Goal: Task Accomplishment & Management: Use online tool/utility

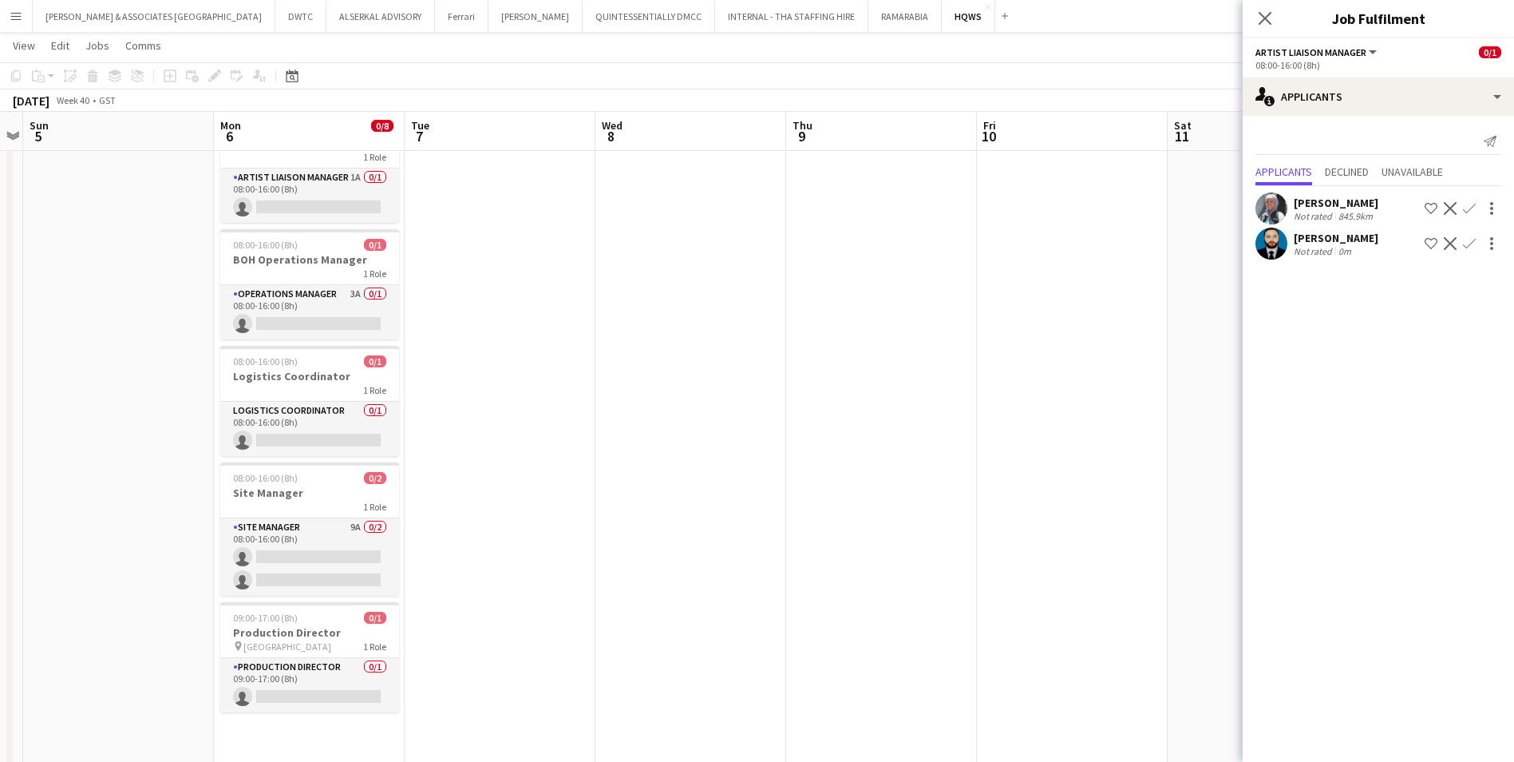
scroll to position [319, 0]
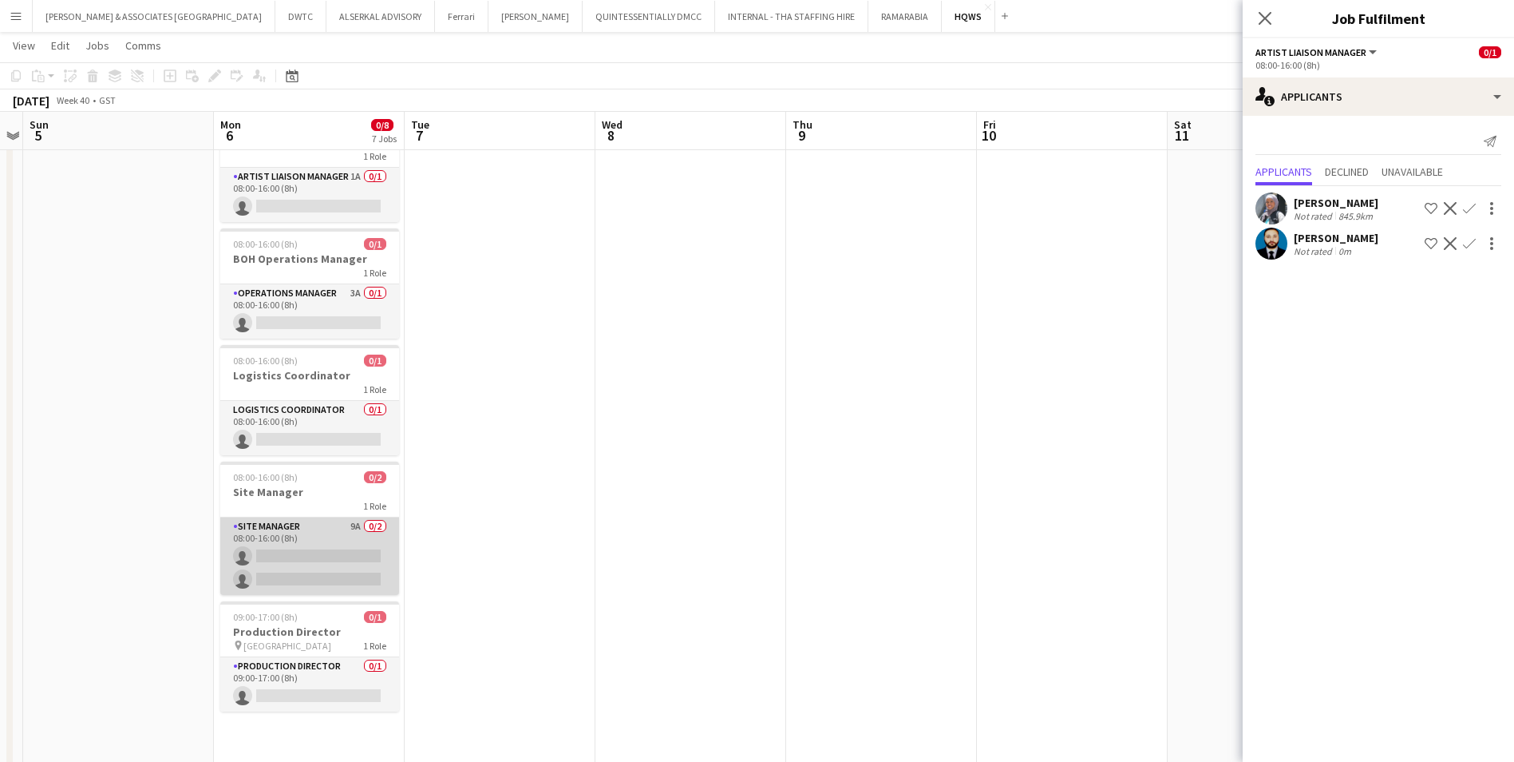
click at [315, 528] on app-card-role "Site Manager 9A 0/2 08:00-16:00 (8h) single-neutral-actions single-neutral-acti…" at bounding box center [309, 555] width 179 height 77
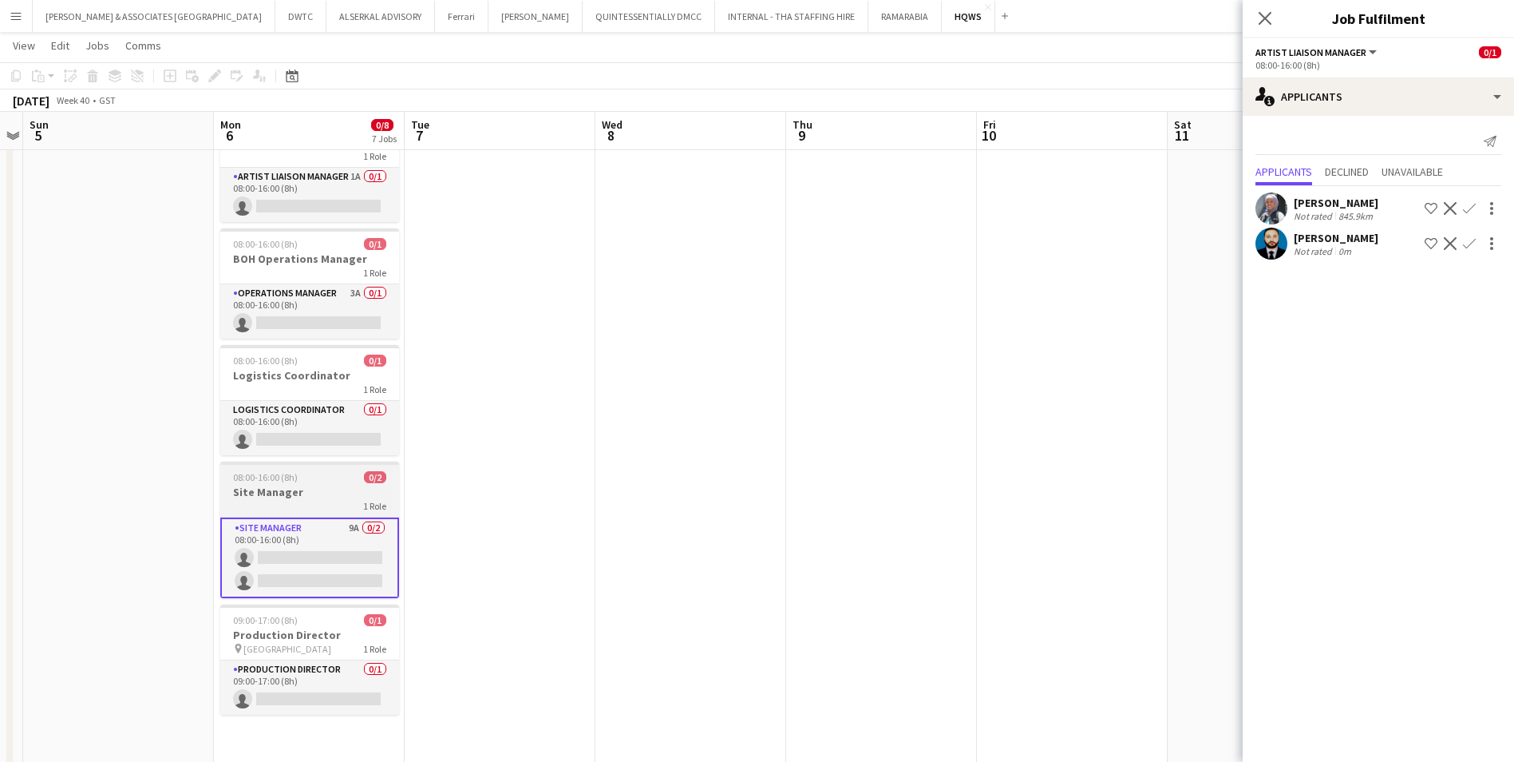
click at [264, 482] on span "08:00-16:00 (8h)" at bounding box center [265, 477] width 65 height 12
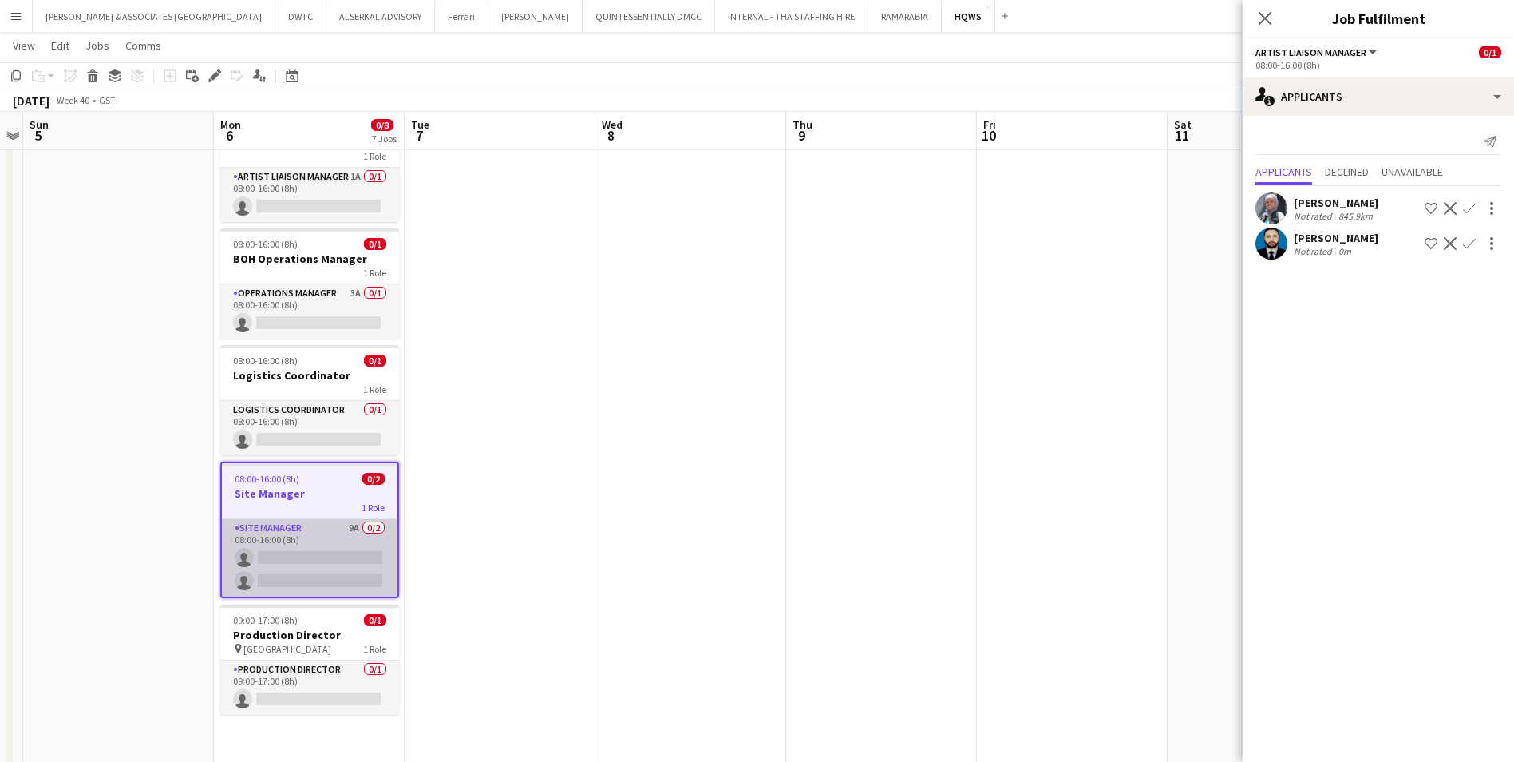
click at [302, 525] on app-card-role "Site Manager 9A 0/2 08:00-16:00 (8h) single-neutral-actions single-neutral-acti…" at bounding box center [310, 557] width 176 height 77
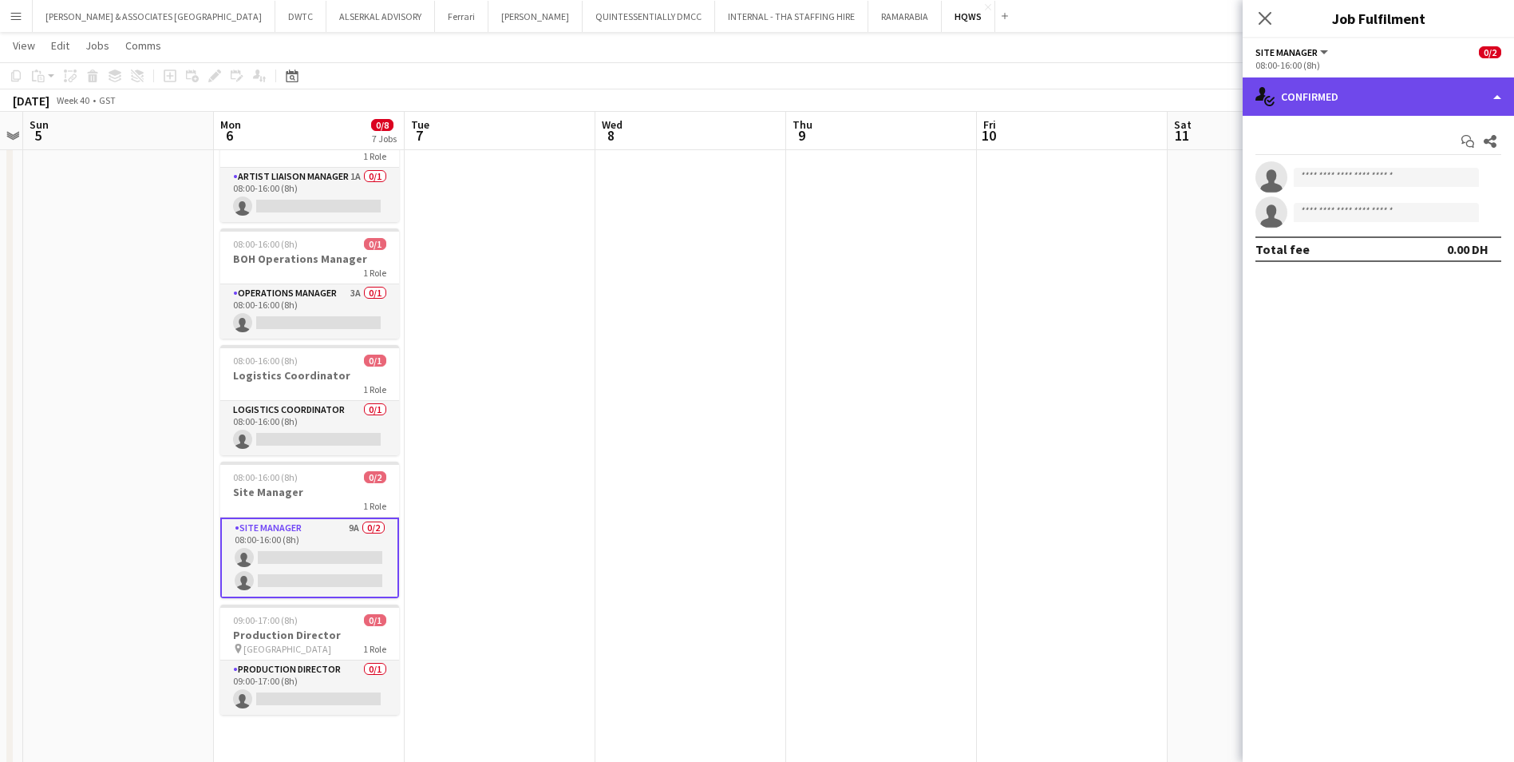
click at [1471, 101] on div "single-neutral-actions-check-2 Confirmed" at bounding box center [1378, 96] width 271 height 38
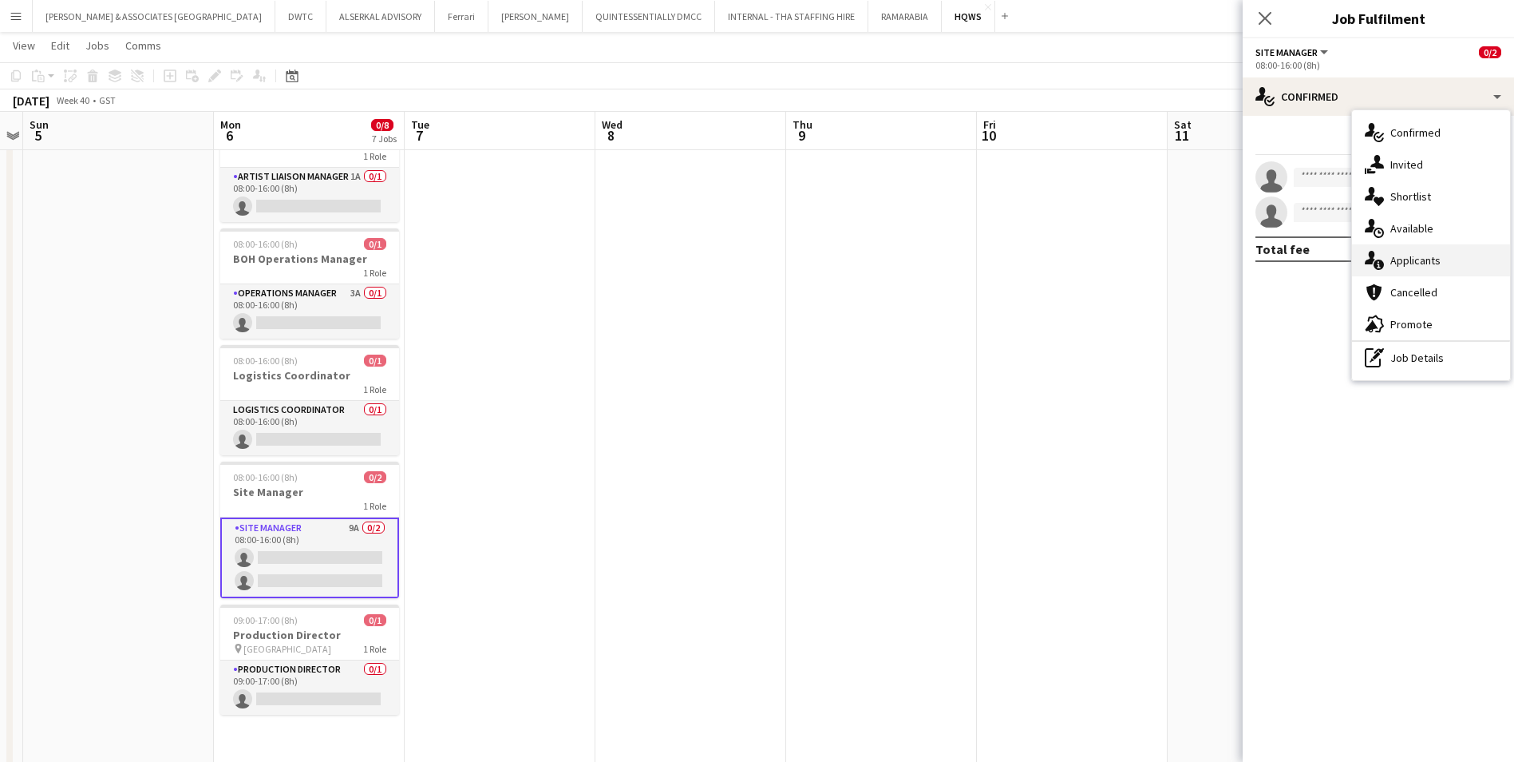
click at [1448, 255] on div "single-neutral-actions-information Applicants" at bounding box center [1431, 260] width 158 height 32
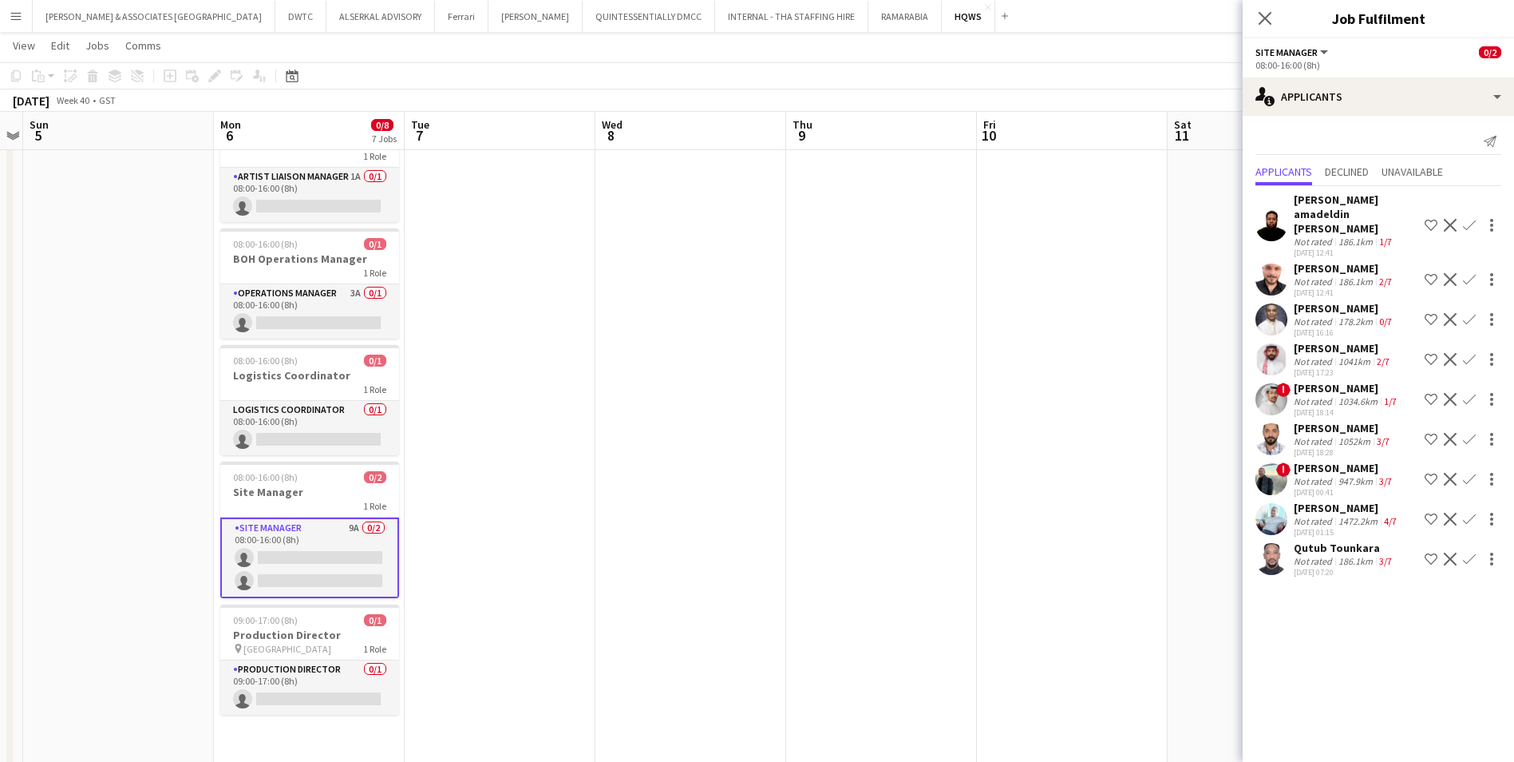
click at [1429, 313] on app-icon "Shortlist crew" at bounding box center [1431, 319] width 13 height 13
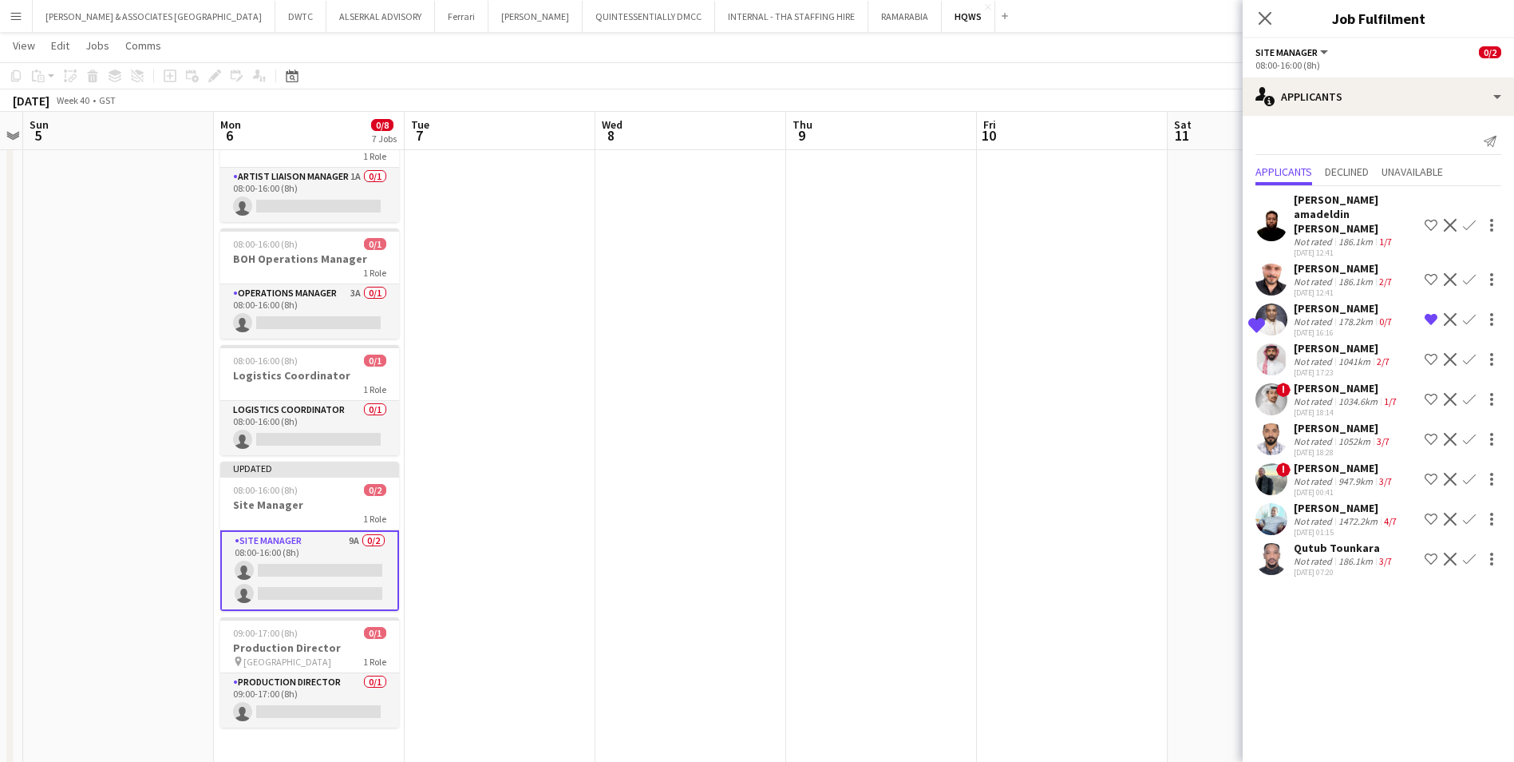
click at [1428, 273] on app-icon "Shortlist crew" at bounding box center [1431, 279] width 13 height 13
click at [1343, 341] on div "[PERSON_NAME]" at bounding box center [1343, 348] width 99 height 14
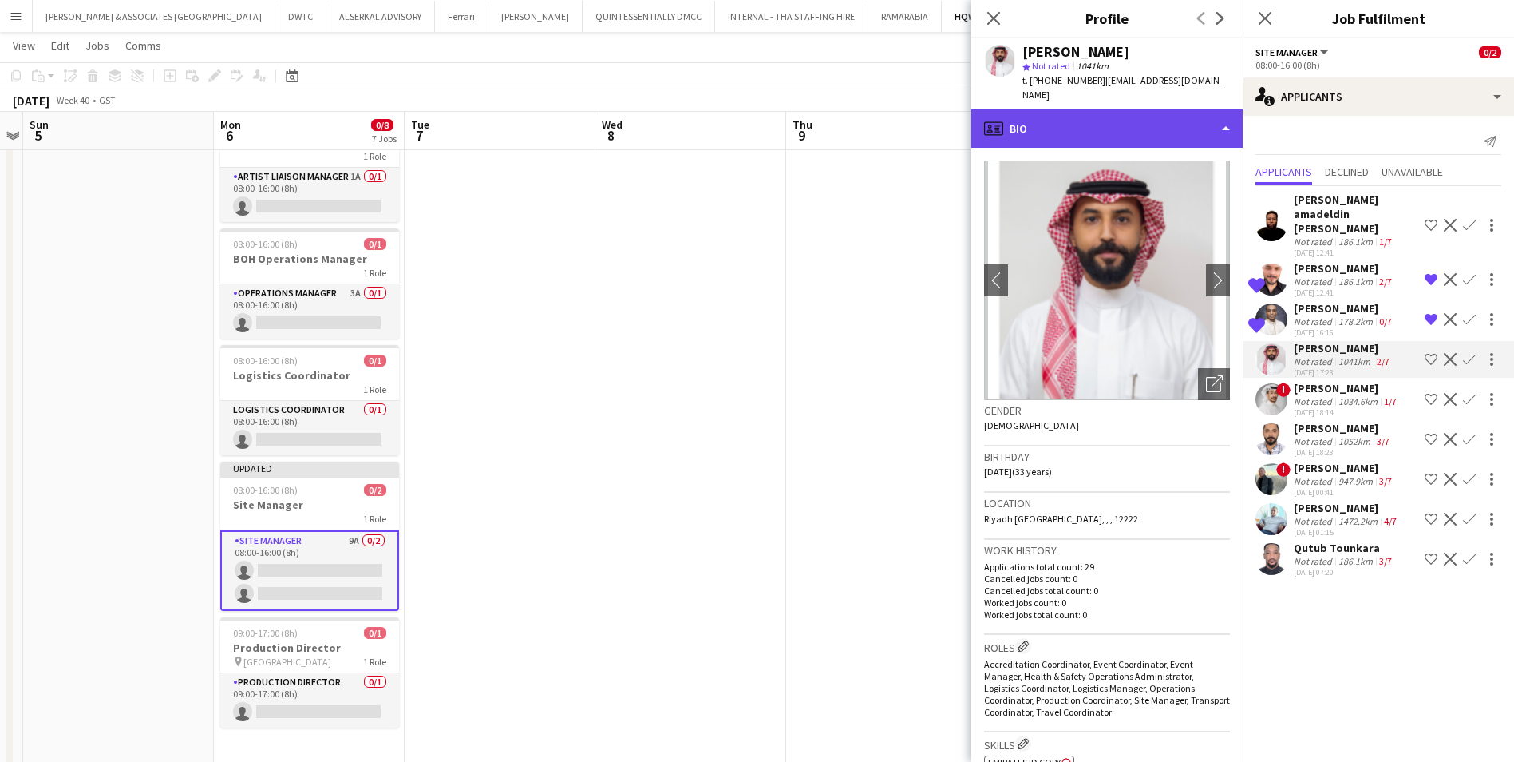
click at [1123, 111] on div "profile Bio" at bounding box center [1106, 128] width 271 height 38
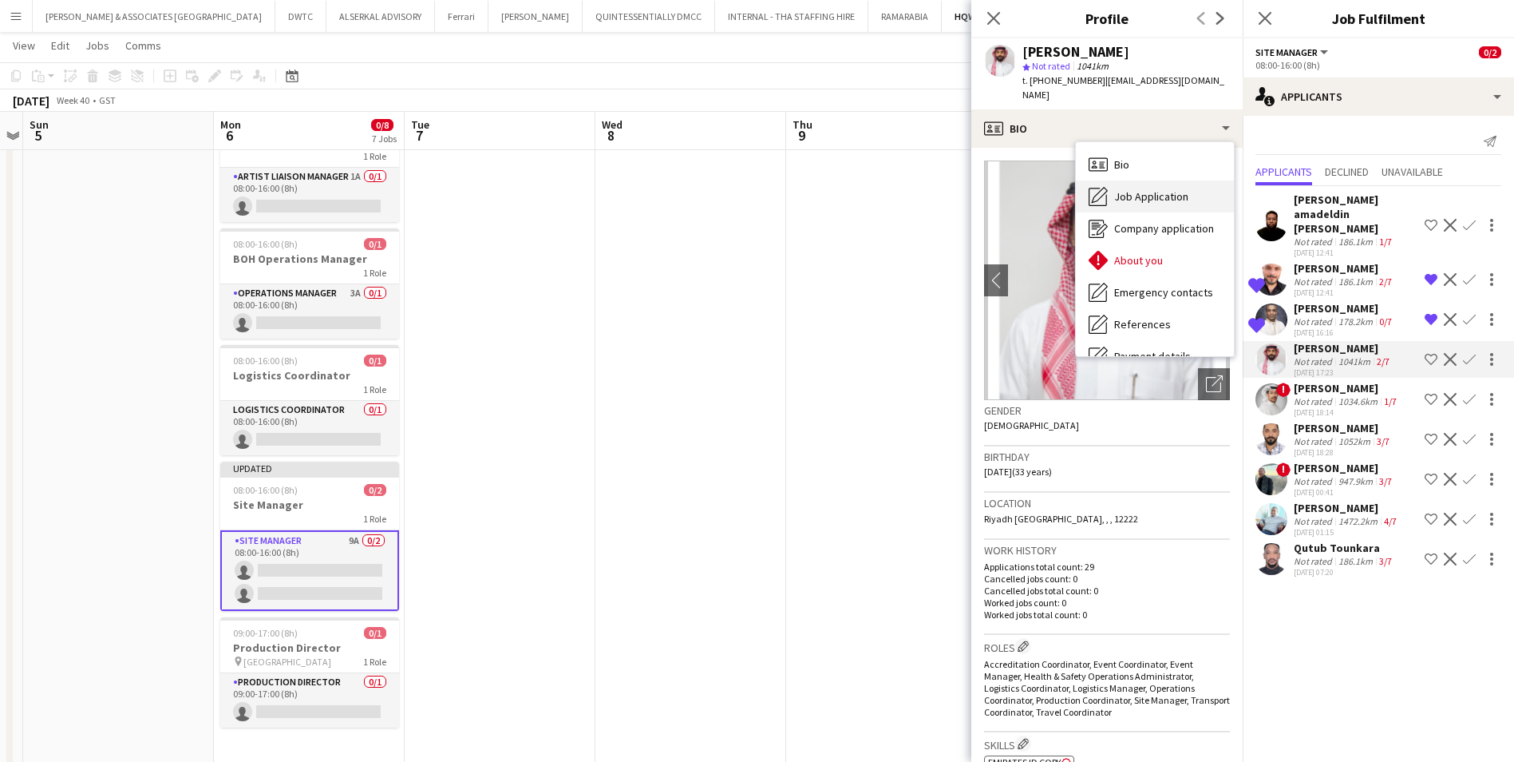
click at [1181, 189] on span "Job Application" at bounding box center [1151, 196] width 74 height 14
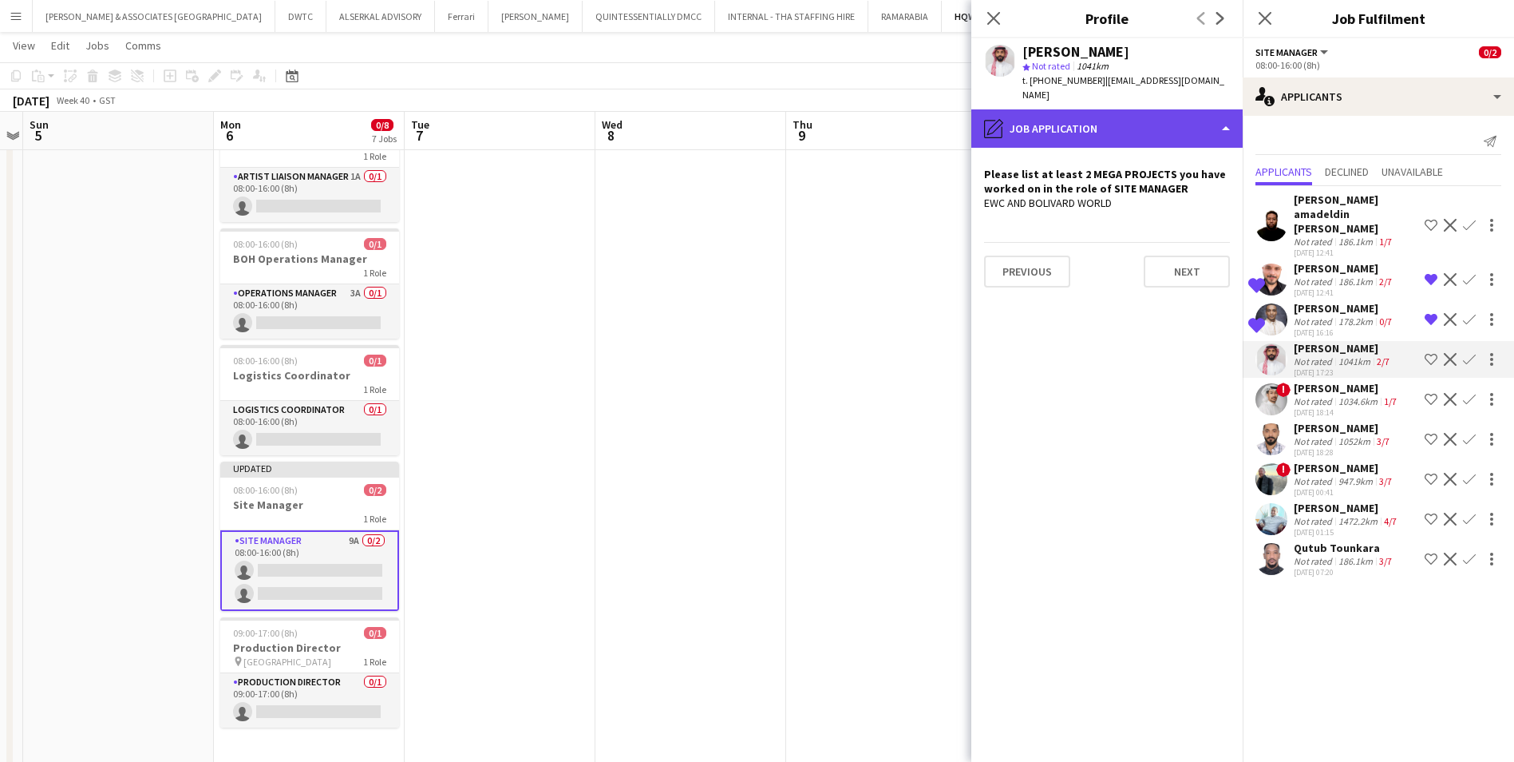
click at [1098, 121] on div "pencil4 Job Application" at bounding box center [1106, 128] width 271 height 38
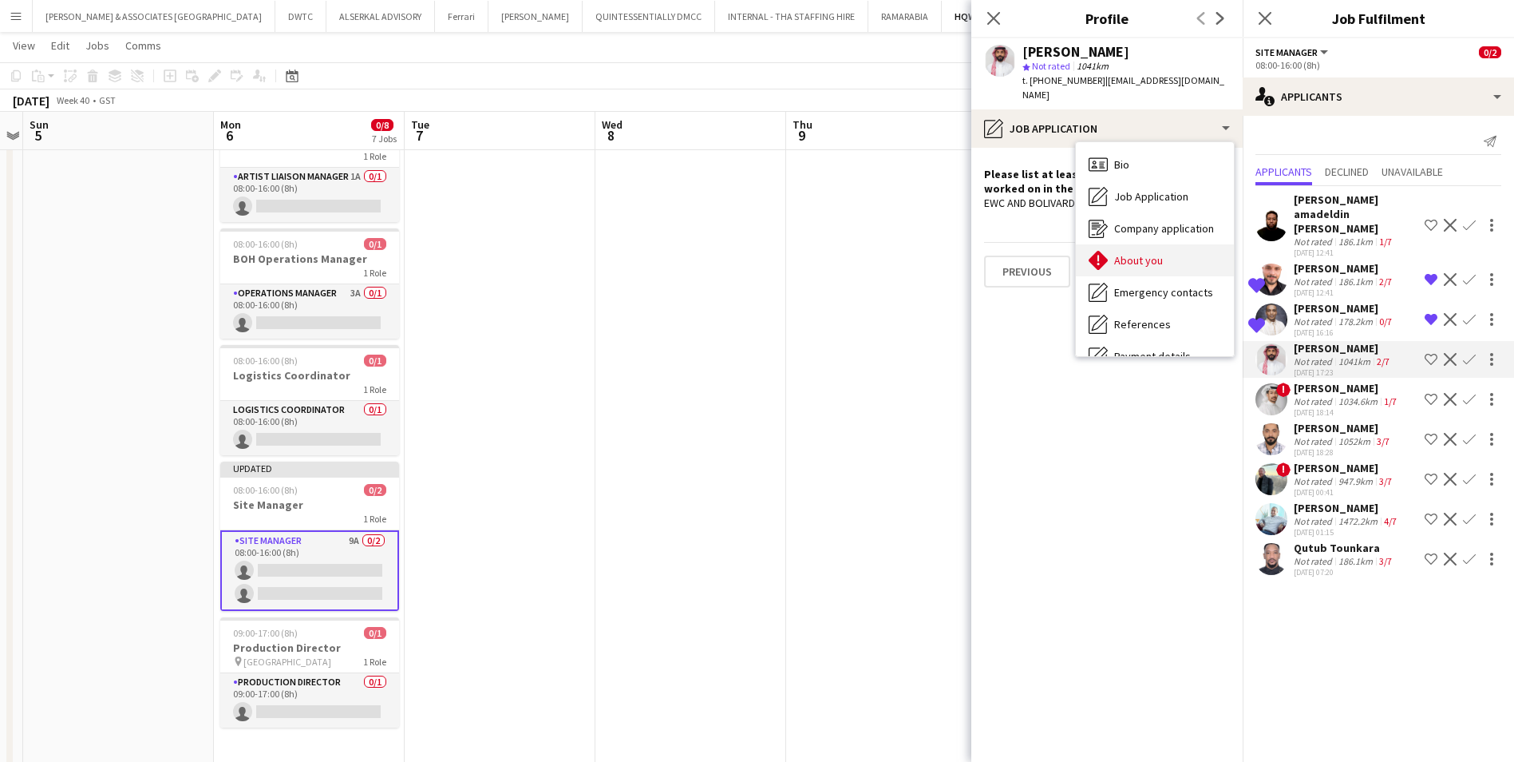
click at [1139, 253] on span "About you" at bounding box center [1138, 260] width 49 height 14
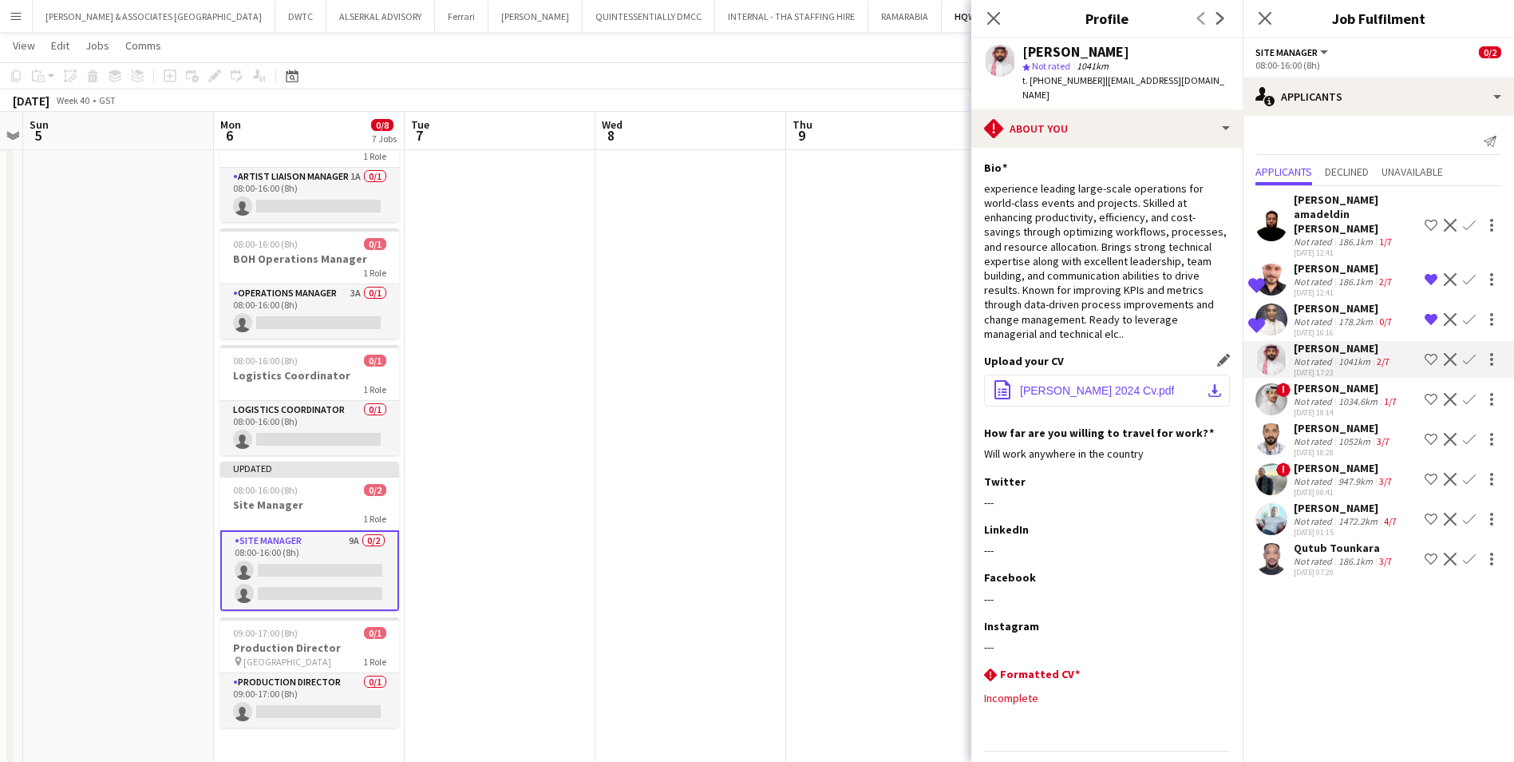
click at [1111, 384] on span "[PERSON_NAME] 2024 Cv.pdf" at bounding box center [1097, 390] width 154 height 13
click at [1326, 381] on div "[PERSON_NAME]" at bounding box center [1347, 388] width 106 height 14
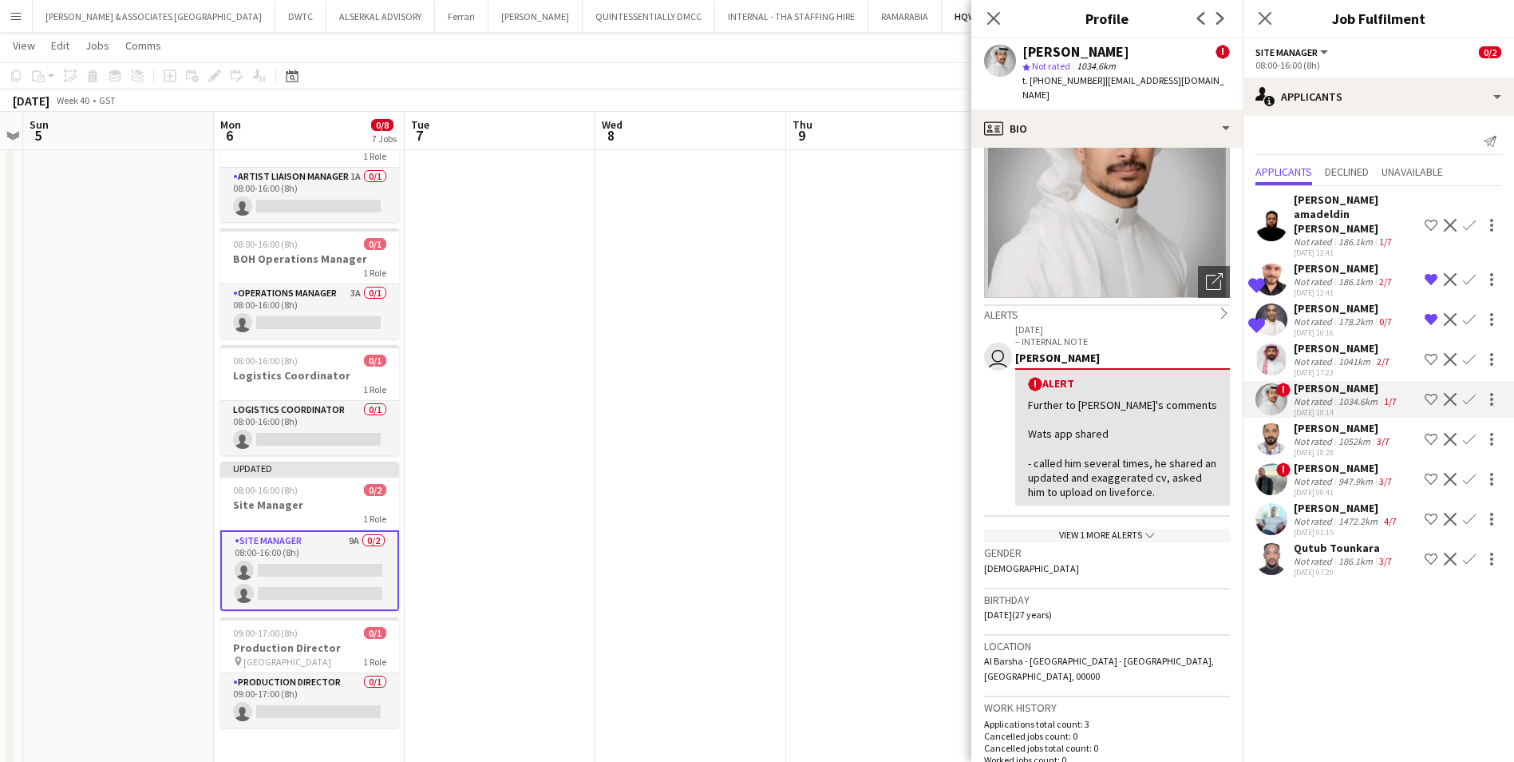
scroll to position [80, 0]
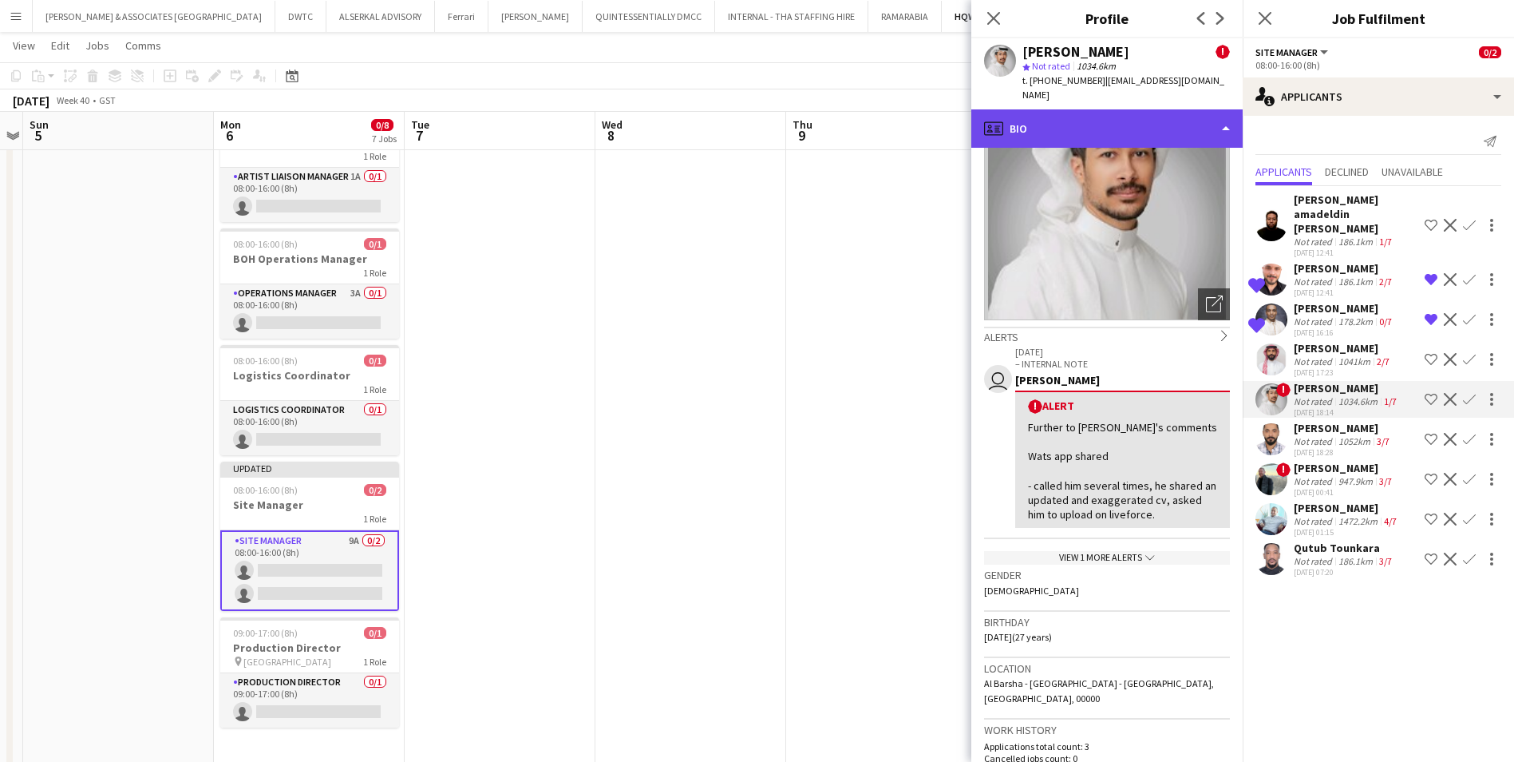
click at [1130, 128] on div "profile Bio" at bounding box center [1106, 128] width 271 height 38
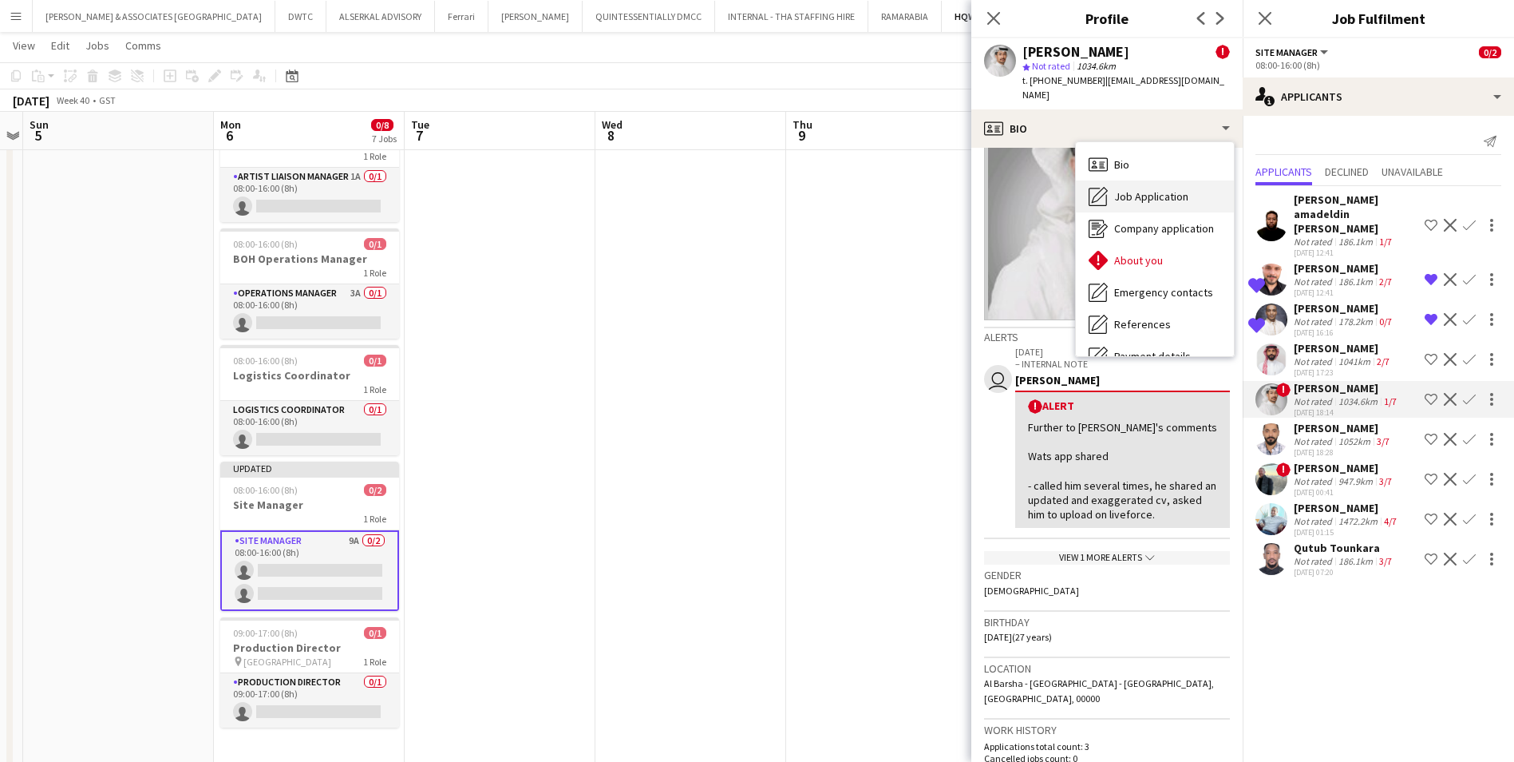
click at [1163, 198] on span "Job Application" at bounding box center [1151, 196] width 74 height 14
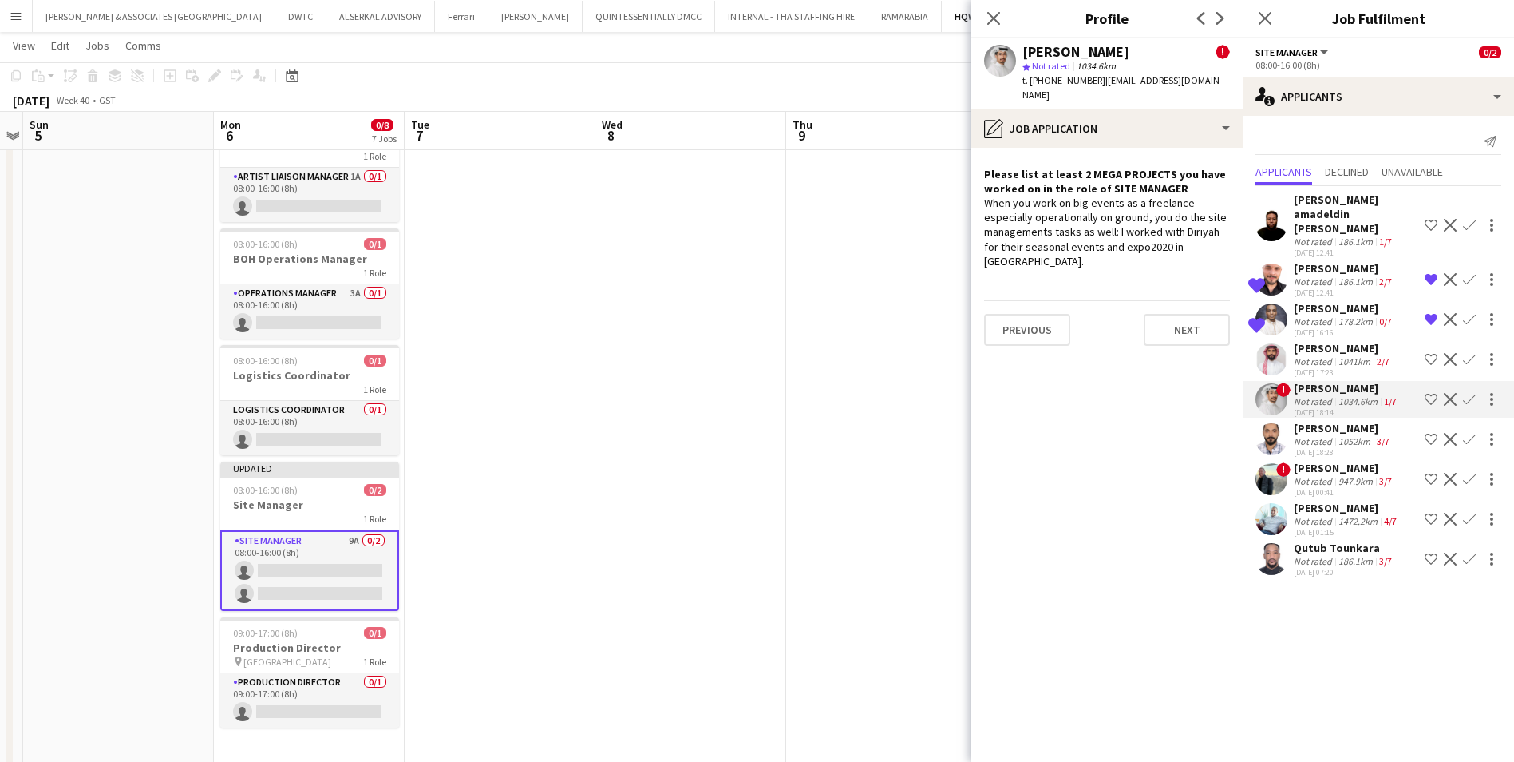
click at [1451, 393] on app-icon "Decline" at bounding box center [1450, 399] width 13 height 13
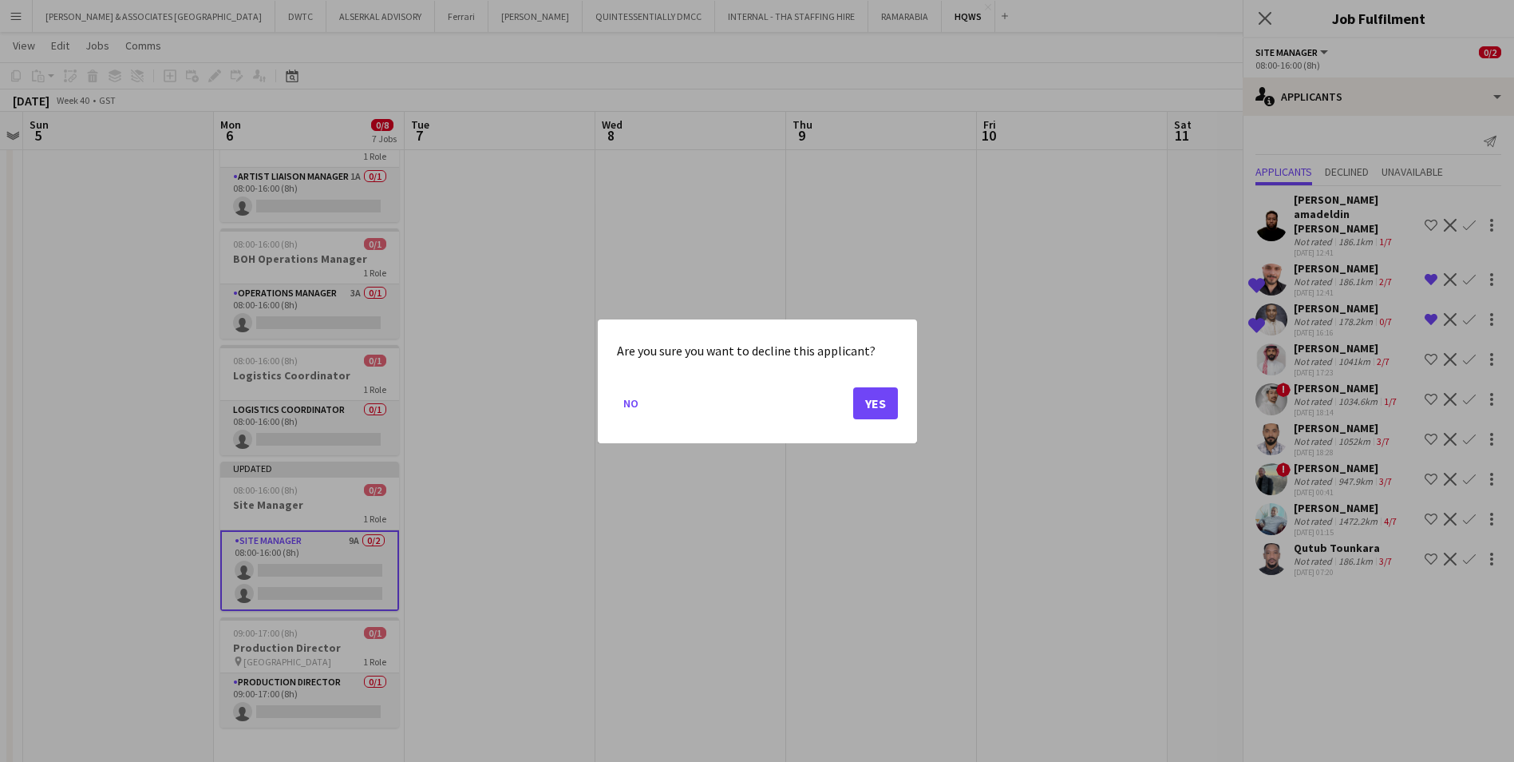
scroll to position [0, 0]
click at [877, 416] on button "Yes" at bounding box center [875, 402] width 45 height 32
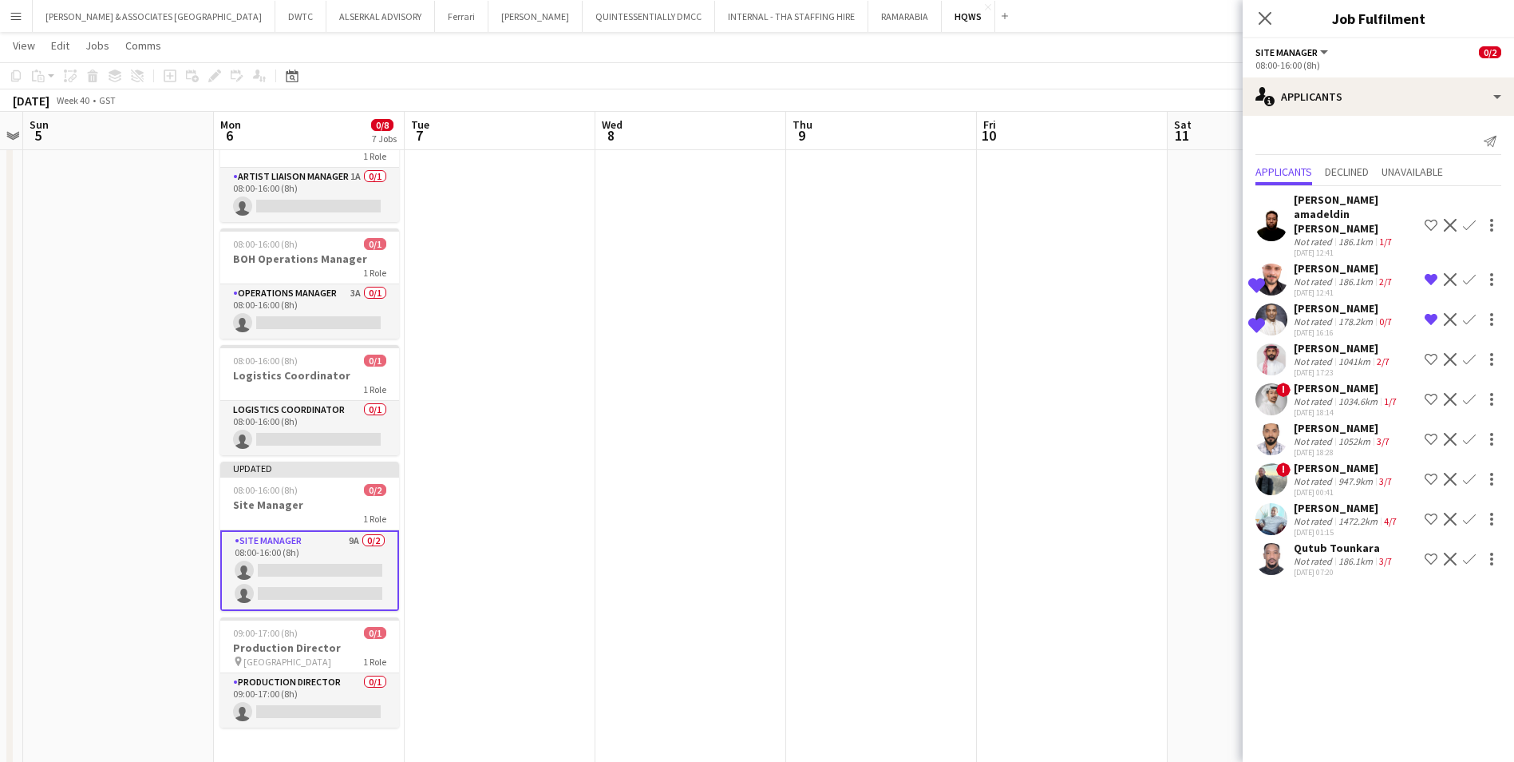
scroll to position [319, 0]
click at [1393, 381] on div "[PERSON_NAME]" at bounding box center [1343, 388] width 99 height 14
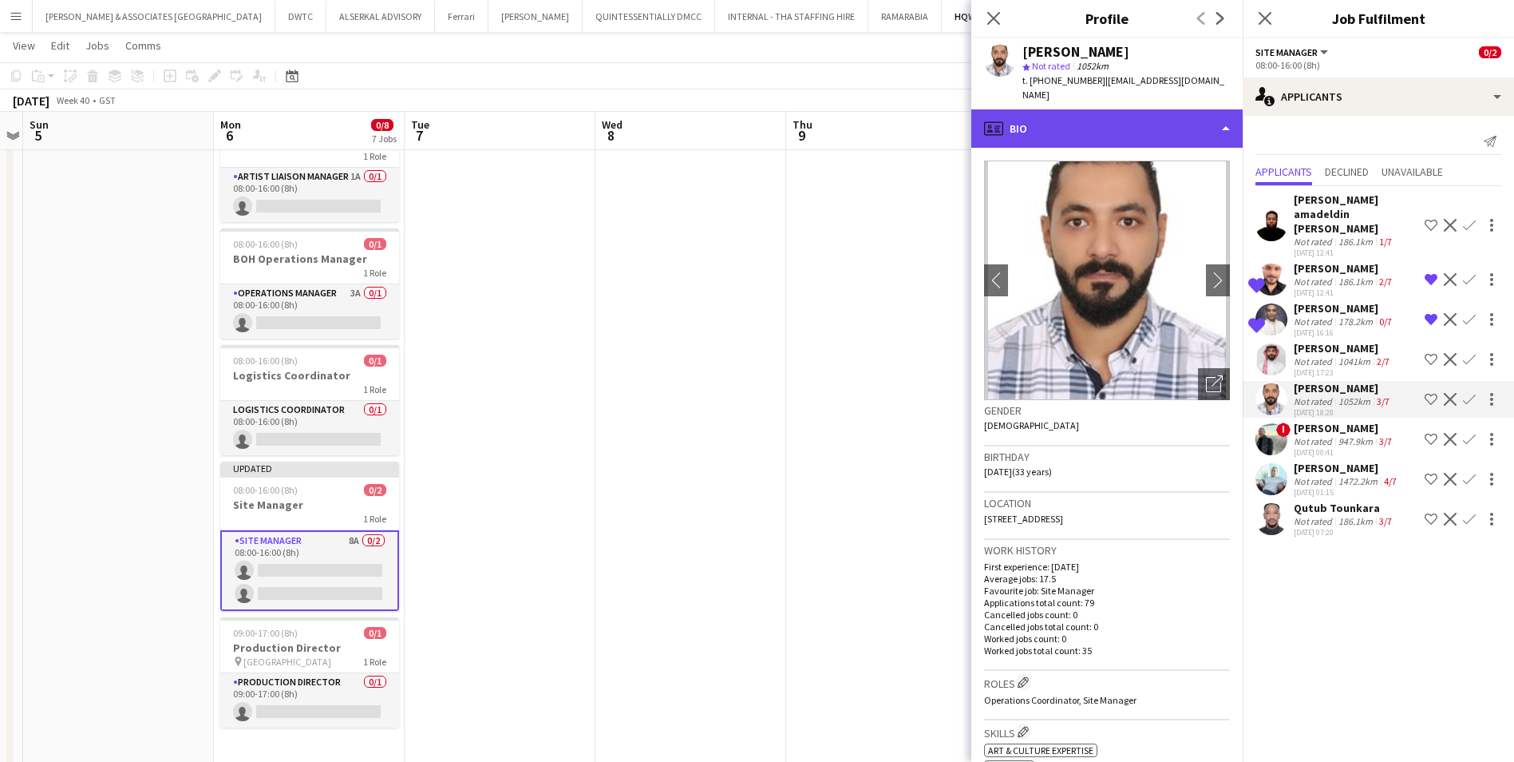
click at [1064, 127] on div "profile Bio" at bounding box center [1106, 128] width 271 height 38
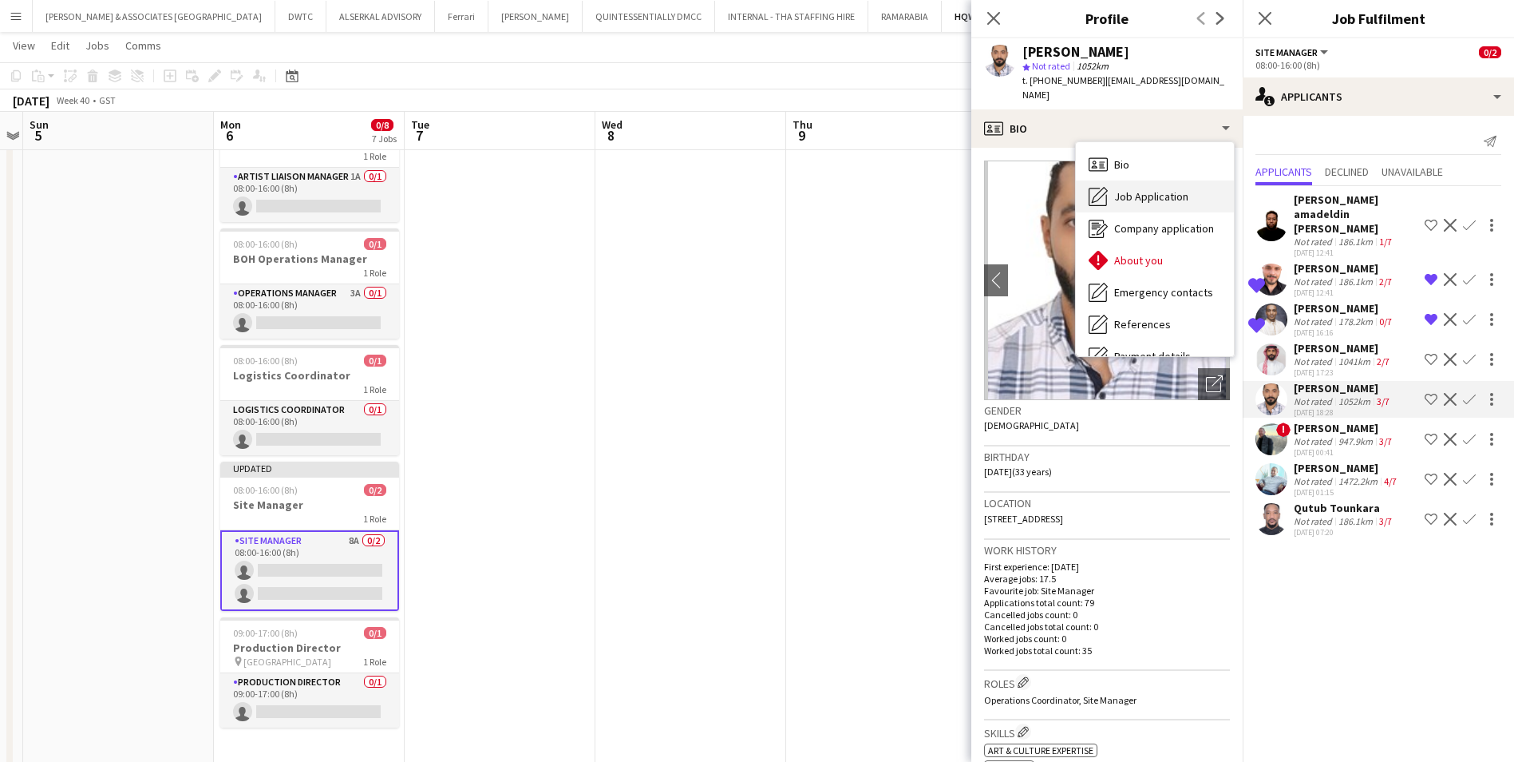
click at [1125, 189] on span "Job Application" at bounding box center [1151, 196] width 74 height 14
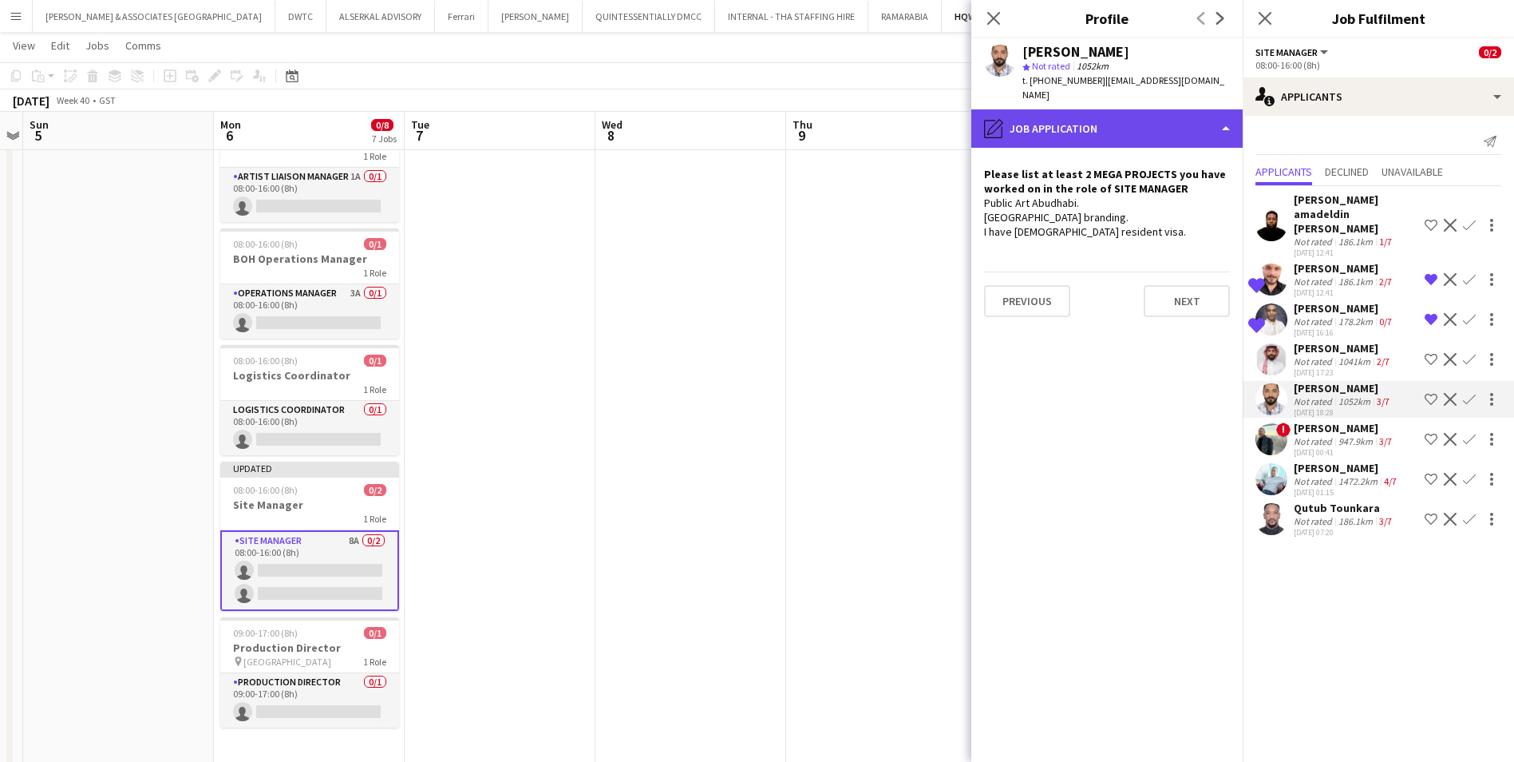
click at [1094, 137] on div "pencil4 Job Application" at bounding box center [1106, 128] width 271 height 38
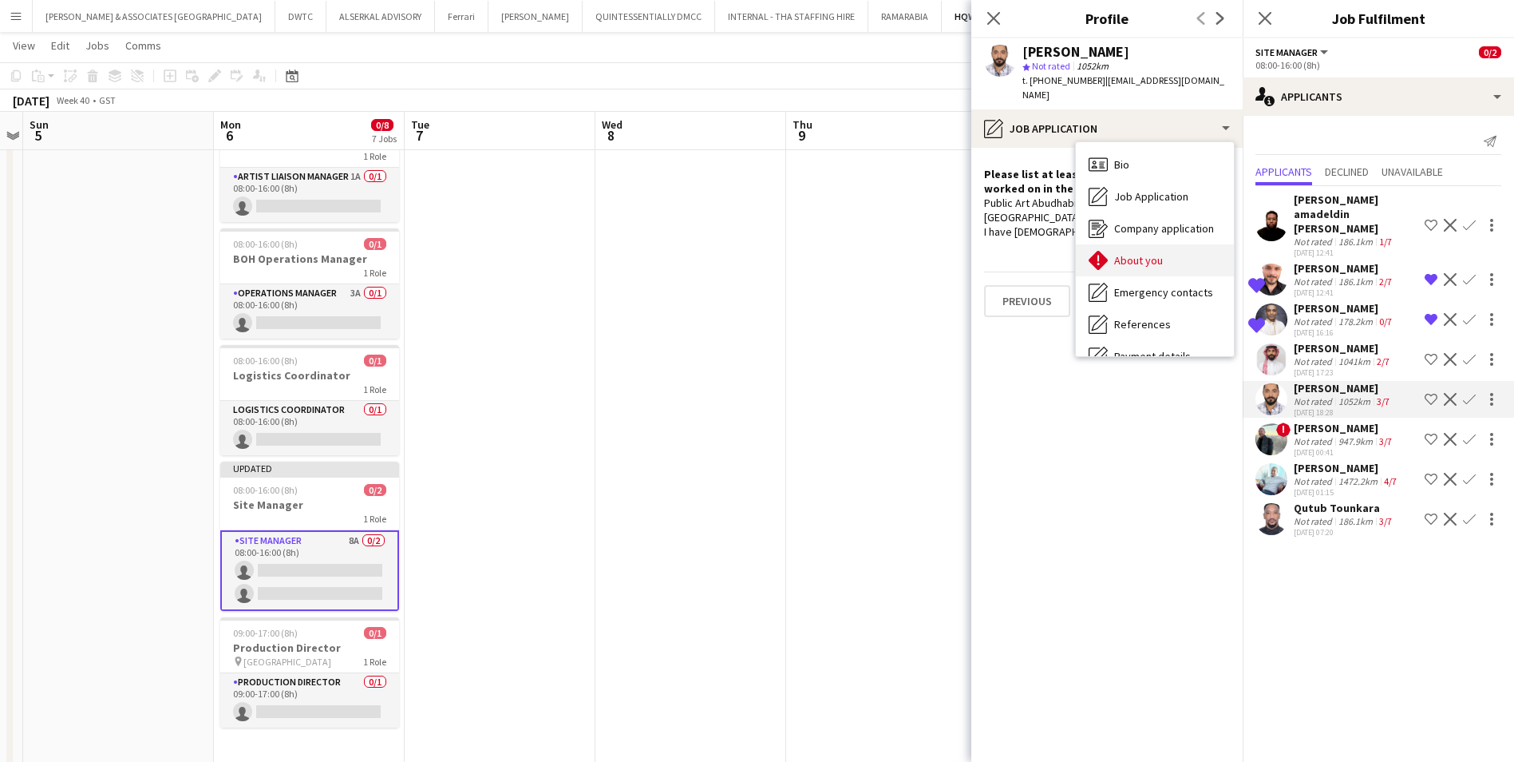
click at [1139, 256] on span "About you" at bounding box center [1138, 260] width 49 height 14
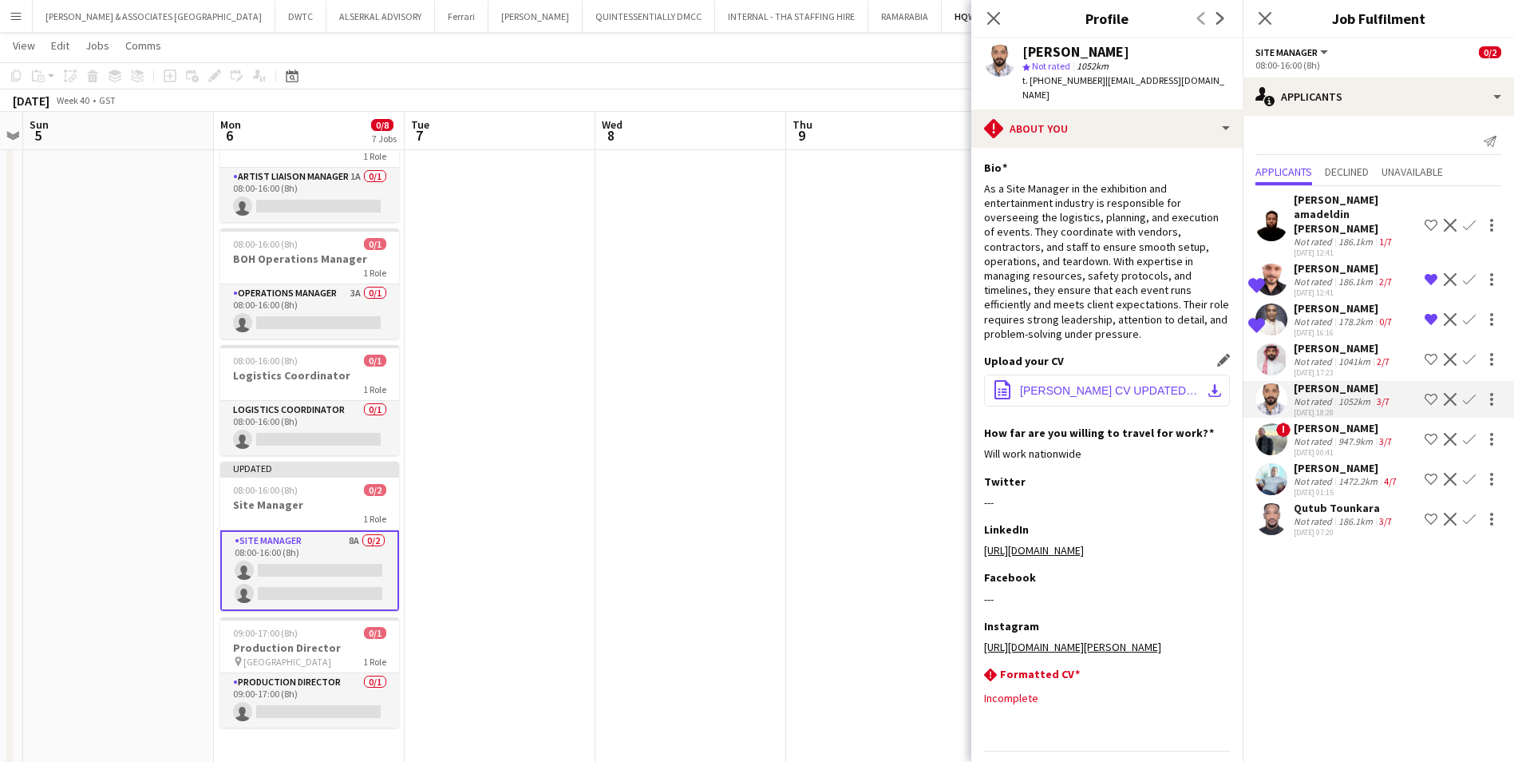
click at [1130, 393] on span "[PERSON_NAME] CV UPDATED July.pdf" at bounding box center [1110, 390] width 180 height 13
click at [1446, 393] on app-icon "Decline" at bounding box center [1450, 399] width 13 height 13
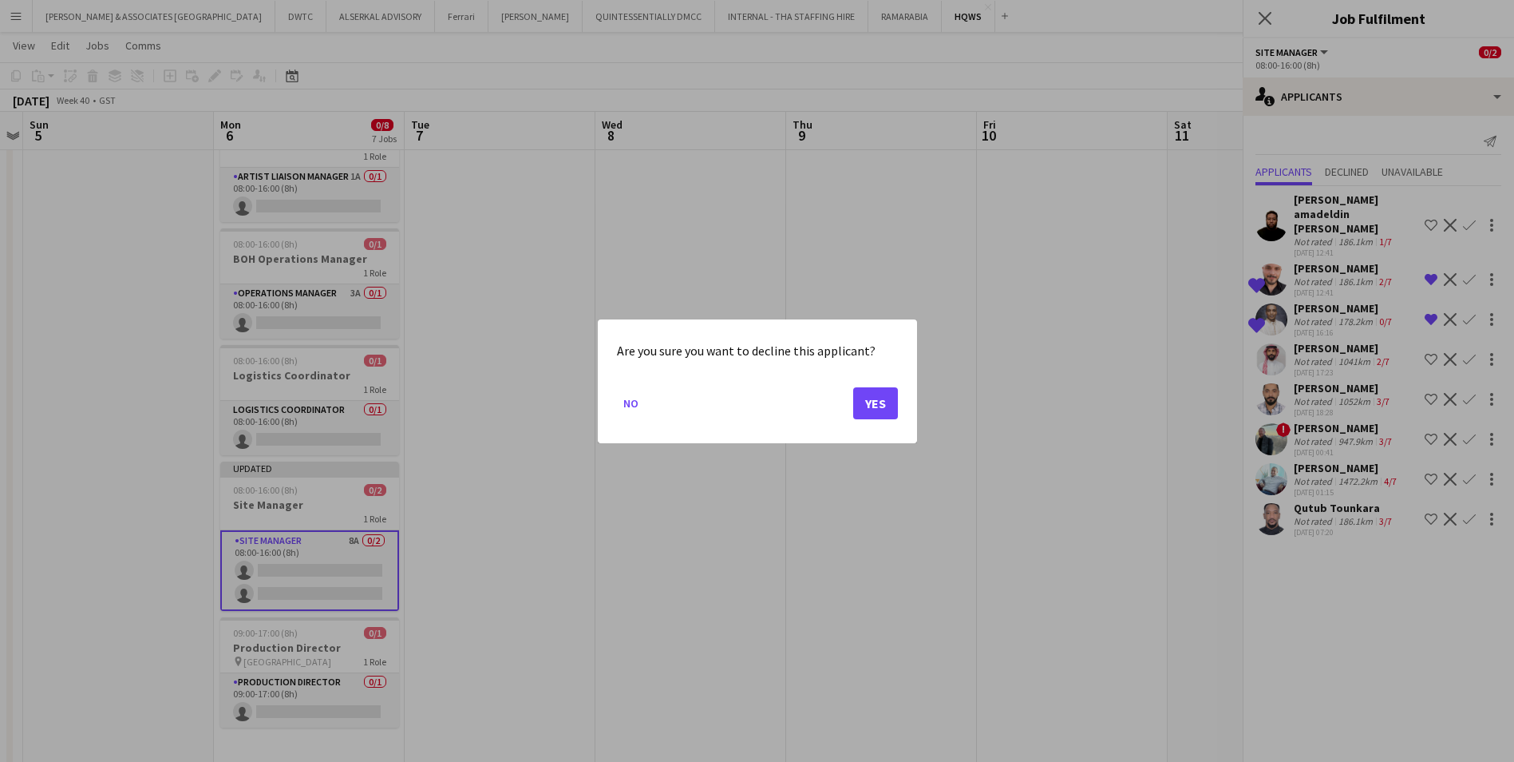
scroll to position [0, 0]
click at [870, 386] on button "Yes" at bounding box center [875, 402] width 45 height 32
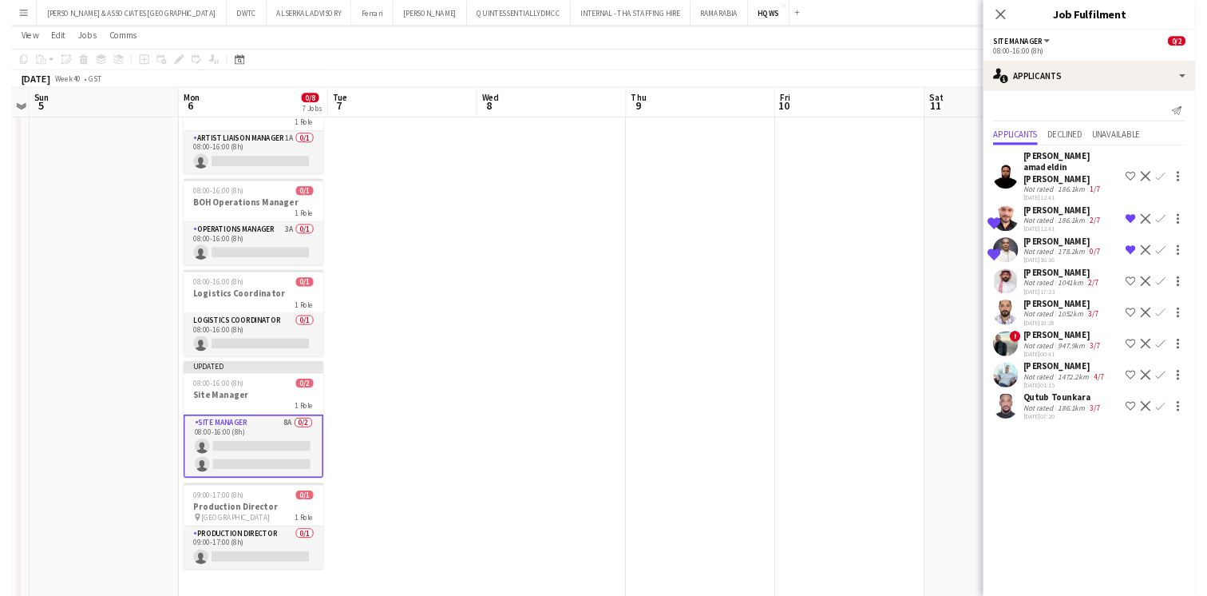
scroll to position [319, 0]
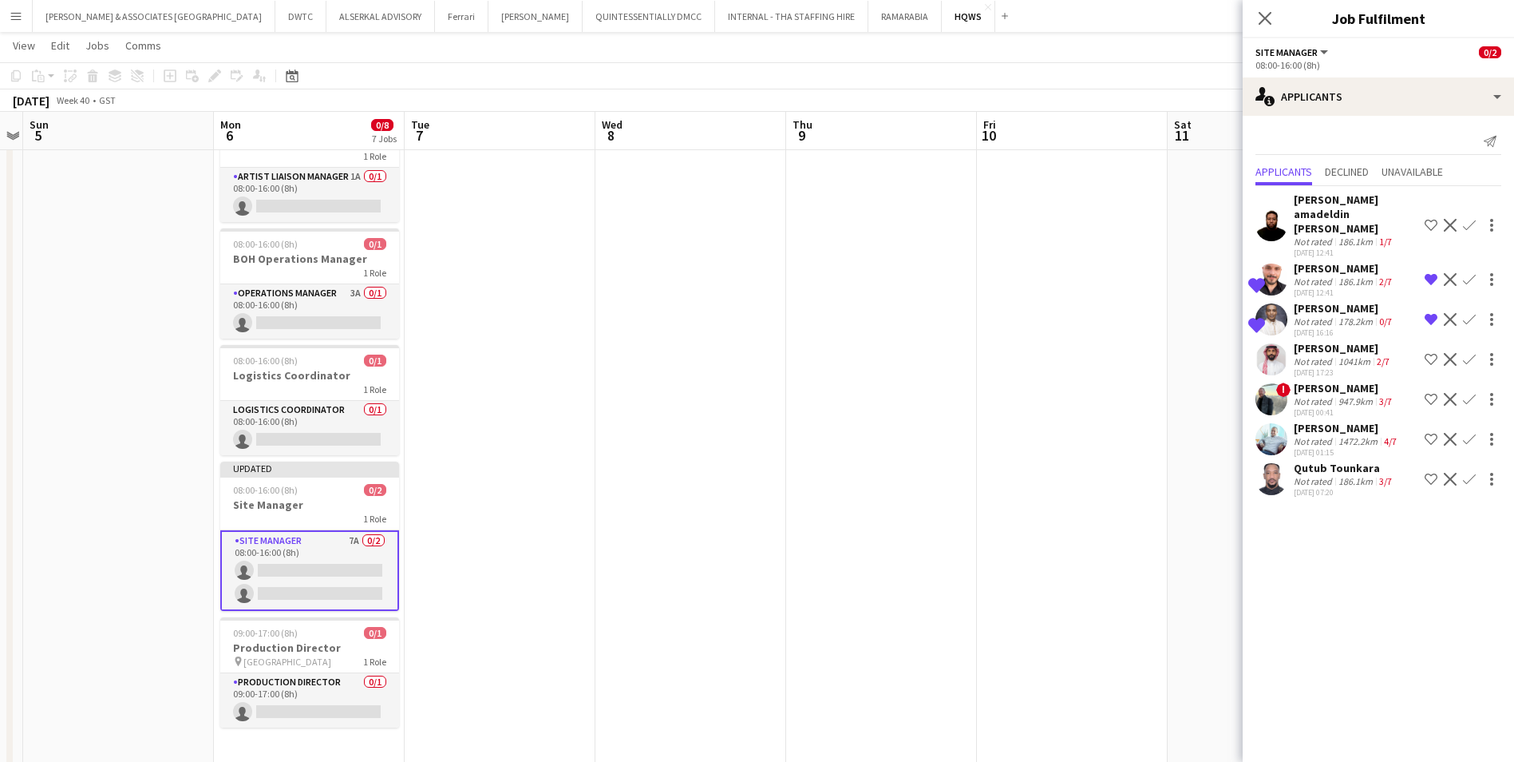
click at [1340, 381] on div "[PERSON_NAME]" at bounding box center [1344, 388] width 101 height 14
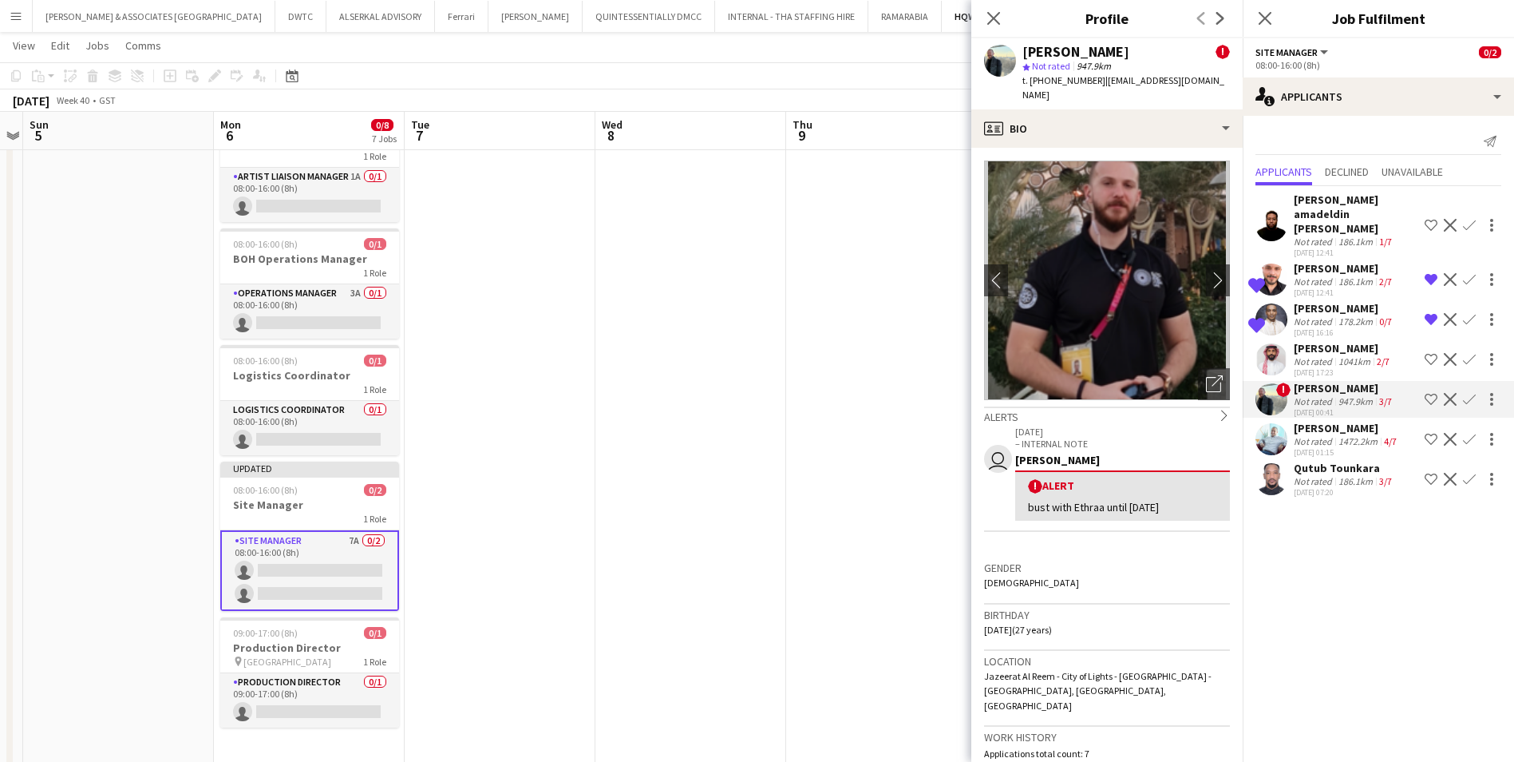
click at [1339, 421] on div "[PERSON_NAME]" at bounding box center [1347, 428] width 106 height 14
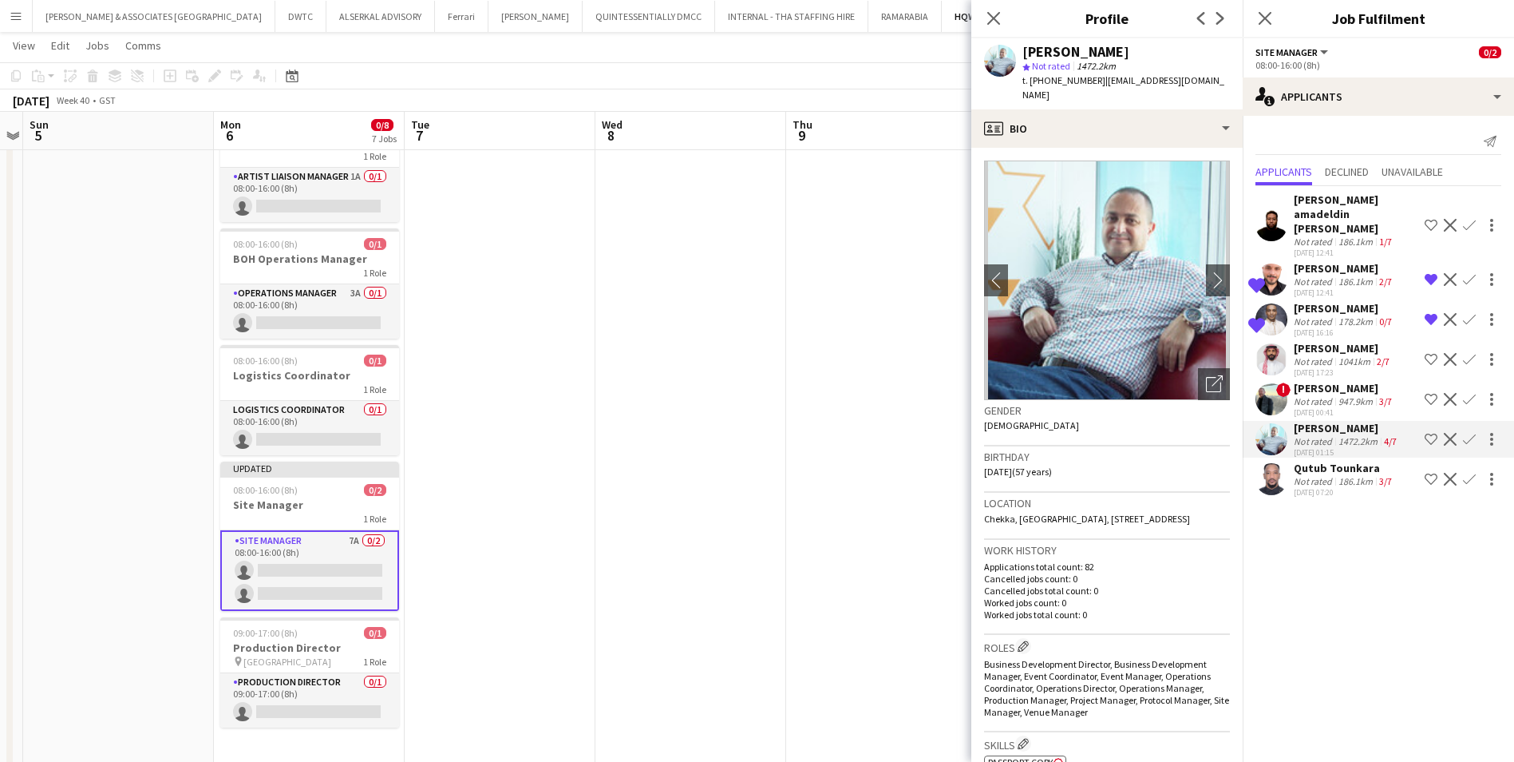
click at [1332, 461] on div "Qutub Tounkara" at bounding box center [1344, 468] width 101 height 14
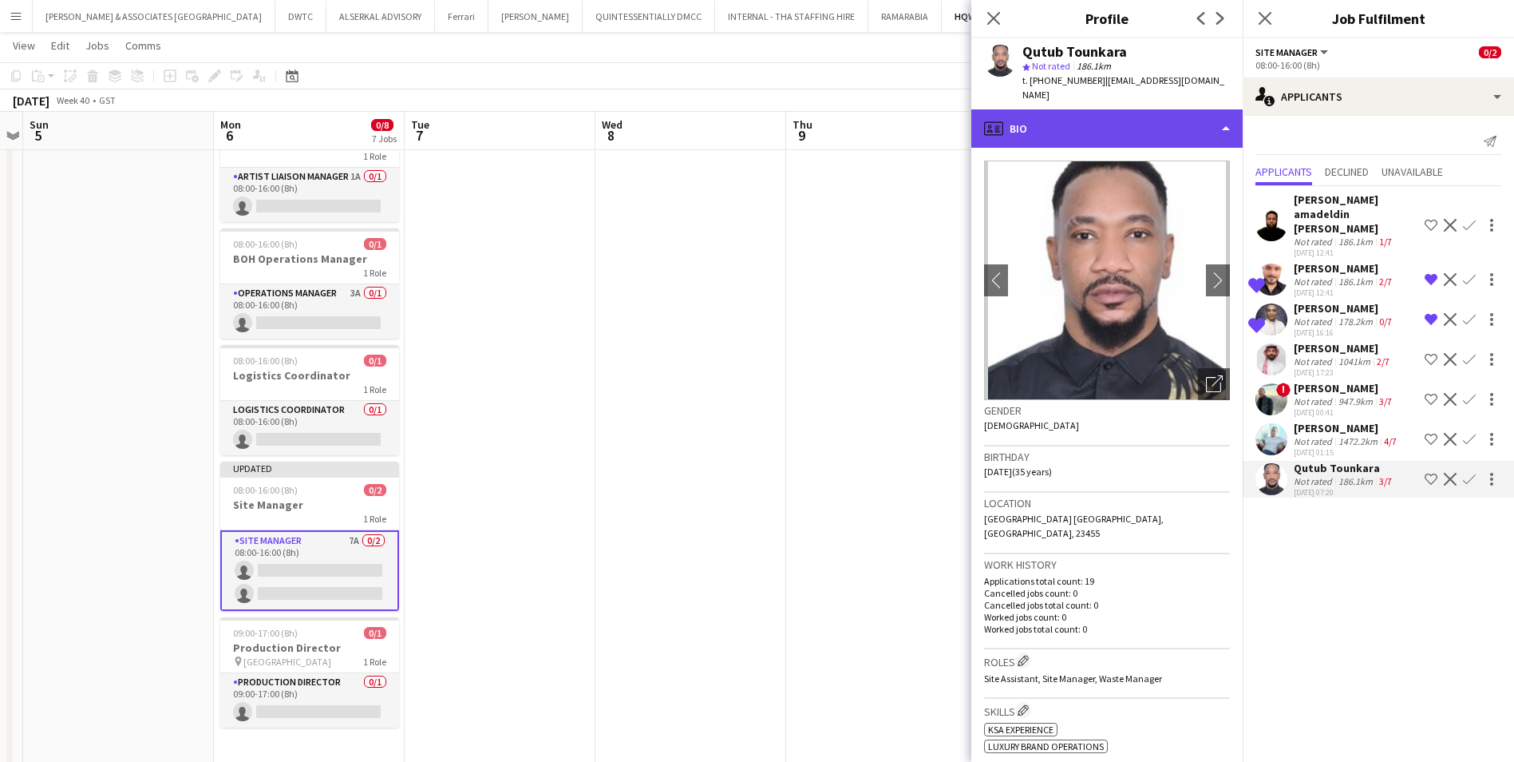
click at [1090, 109] on div "profile Bio" at bounding box center [1106, 128] width 271 height 38
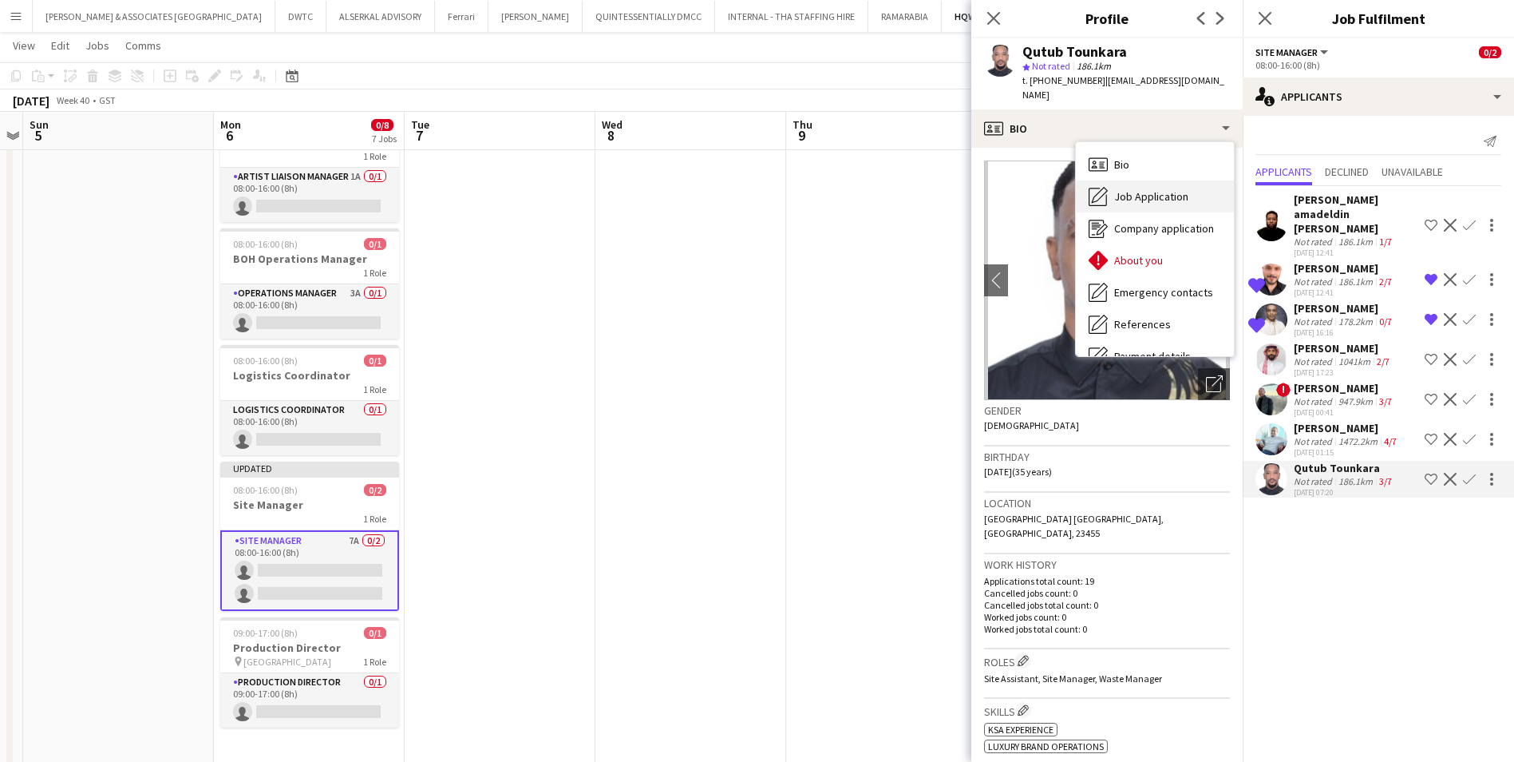
click at [1161, 194] on div "Job Application Job Application" at bounding box center [1155, 196] width 158 height 32
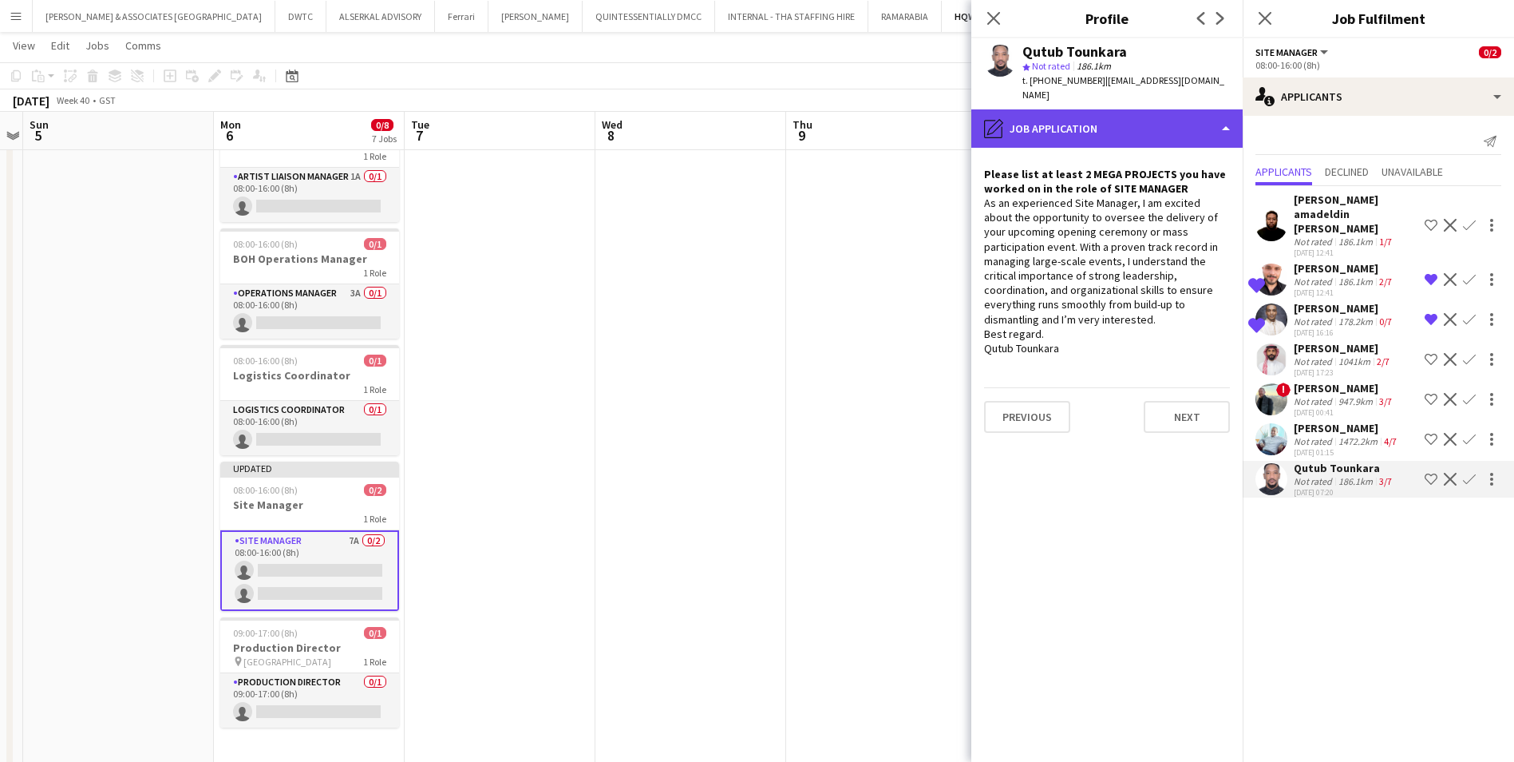
click at [1110, 117] on div "pencil4 Job Application" at bounding box center [1106, 128] width 271 height 38
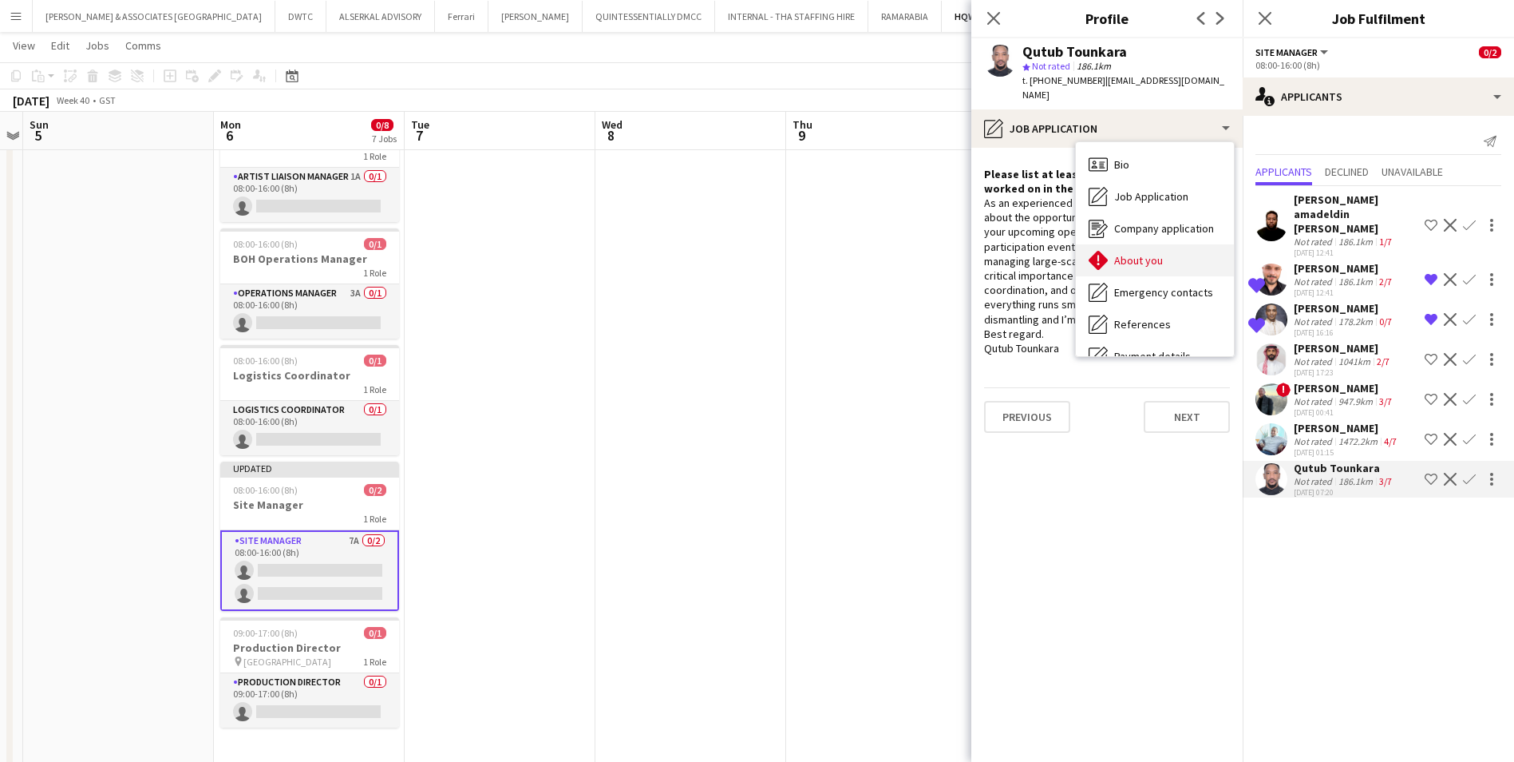
click at [1152, 253] on span "About you" at bounding box center [1138, 260] width 49 height 14
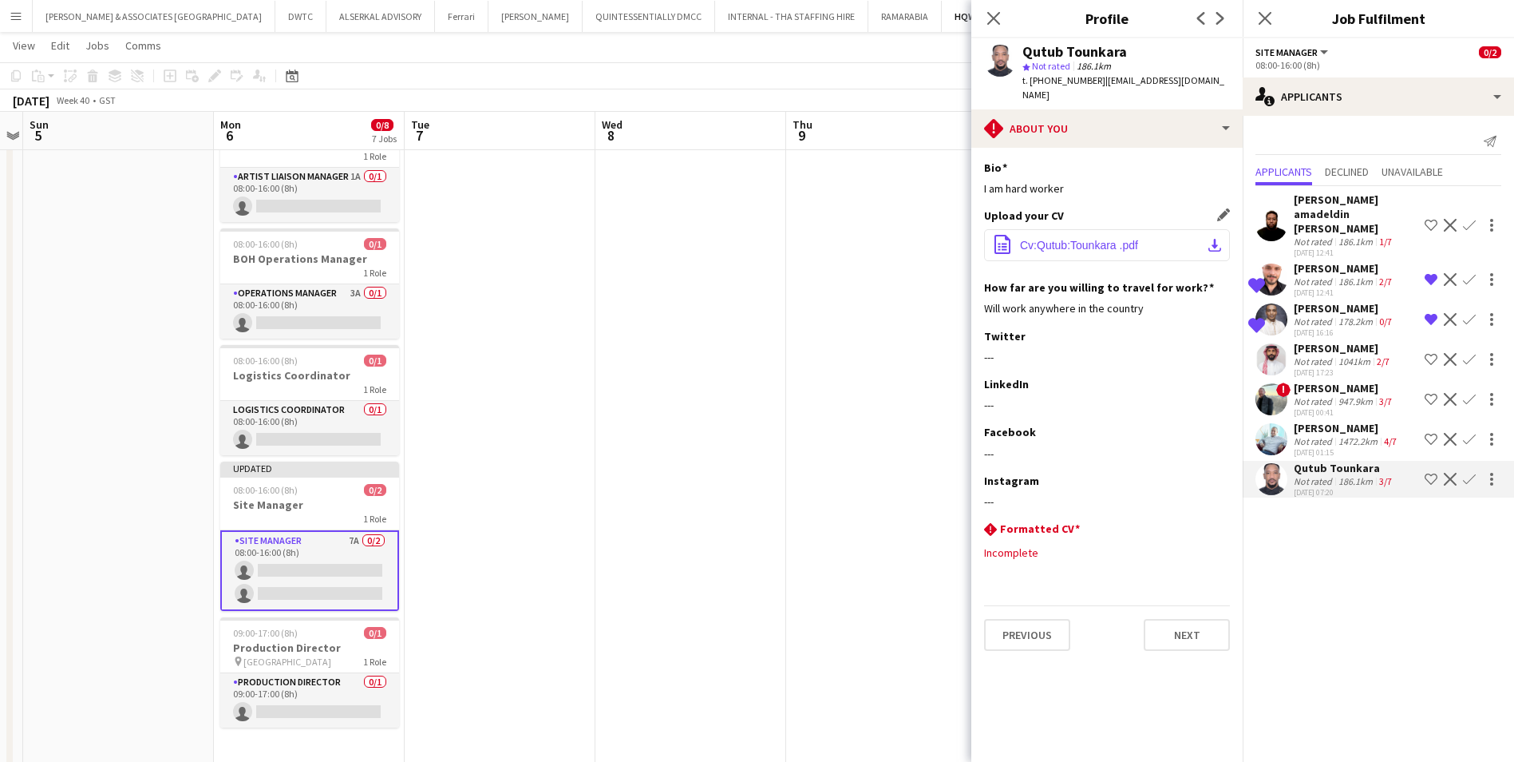
click at [1118, 239] on button "office-file-sheet Cv:Qutub:Tounkara .pdf download-bottom" at bounding box center [1107, 245] width 246 height 32
click at [1324, 381] on div "[PERSON_NAME]" at bounding box center [1344, 388] width 101 height 14
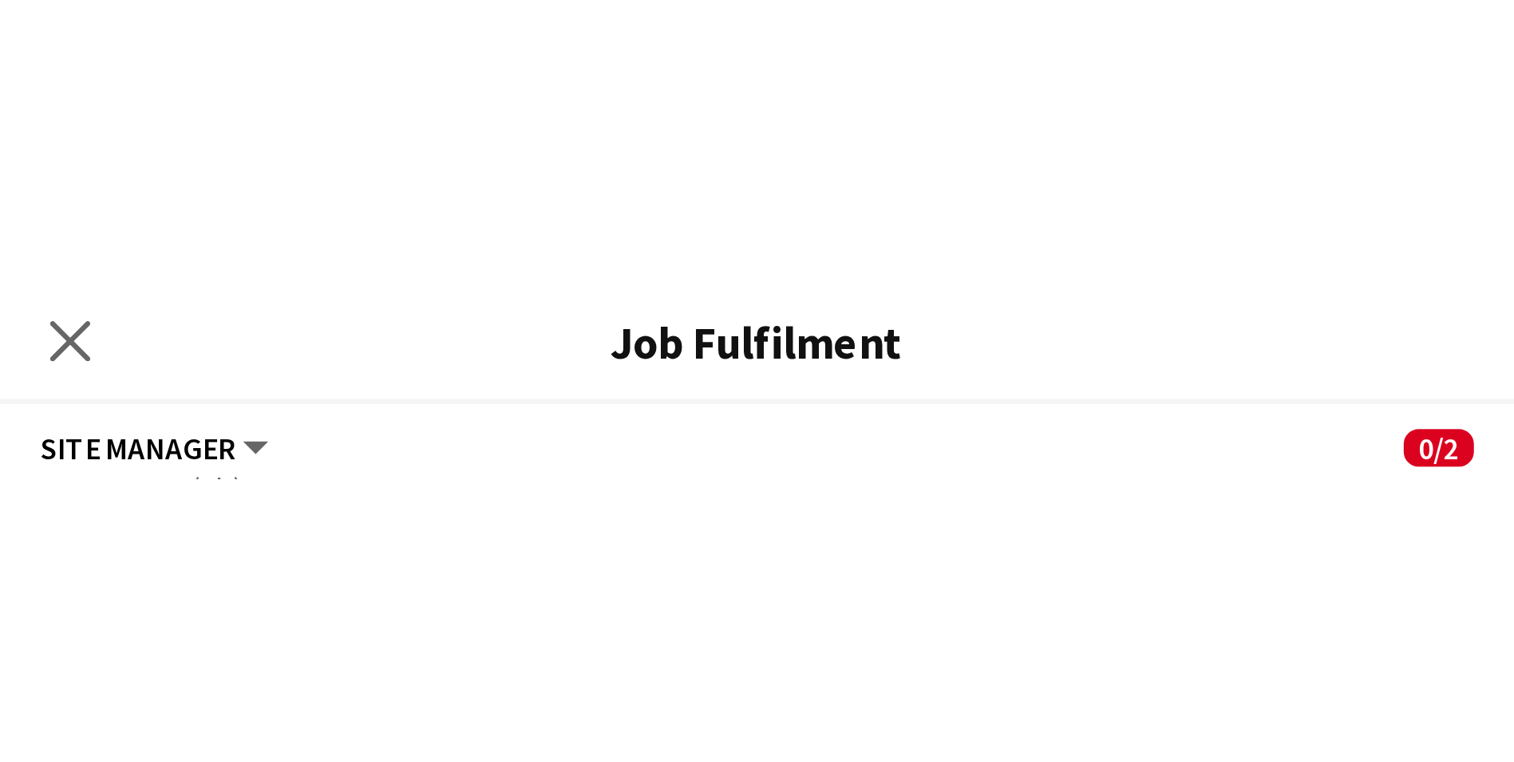
scroll to position [0, 549]
